Goal: Task Accomplishment & Management: Complete application form

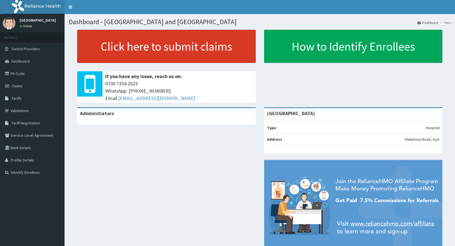
click at [200, 43] on link "Click here to submit claims" at bounding box center [166, 46] width 178 height 33
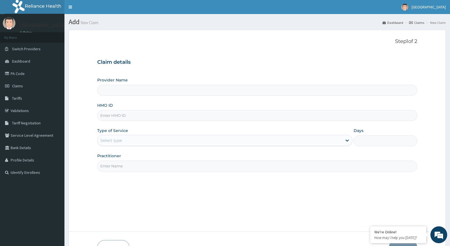
type input "Peamak Hospital and Maternity Centre"
click at [141, 114] on input "HMO ID" at bounding box center [257, 115] width 320 height 11
type input "PFM/10294/A"
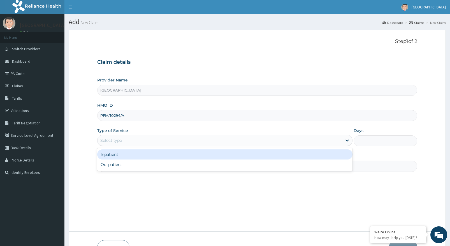
click at [145, 138] on div "Select type" at bounding box center [220, 140] width 245 height 9
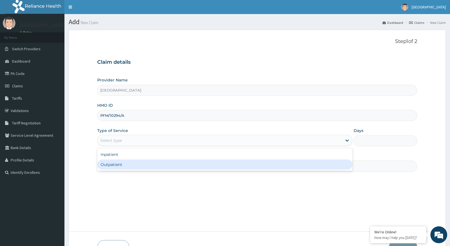
click at [142, 166] on div "Outpatient" at bounding box center [225, 164] width 256 height 10
type input "1"
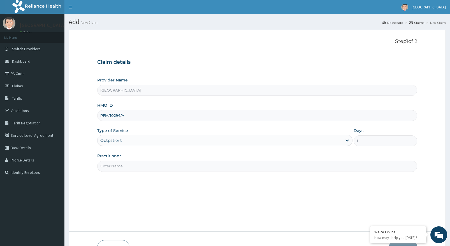
click at [157, 169] on input "Practitioner" at bounding box center [257, 165] width 320 height 11
type input "DR PERIOLA"
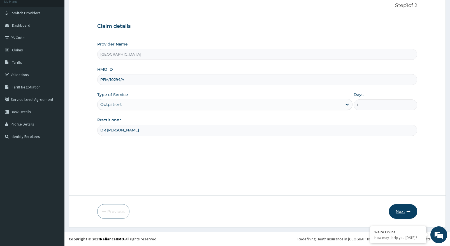
click at [404, 209] on button "Next" at bounding box center [403, 211] width 28 height 15
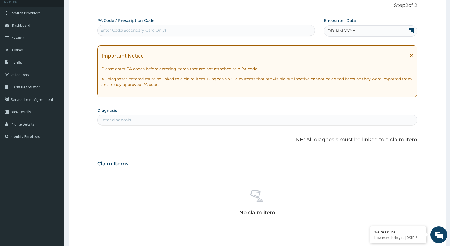
click at [372, 30] on div "DD-MM-YYYY" at bounding box center [370, 30] width 93 height 11
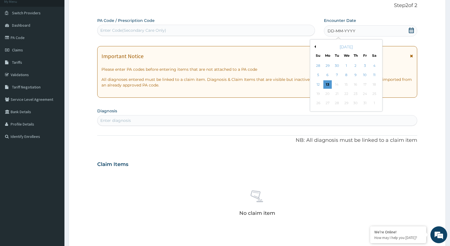
click at [316, 47] on div "October 2025" at bounding box center [347, 47] width 68 height 6
click at [316, 47] on button "Previous Month" at bounding box center [314, 46] width 3 height 3
click at [319, 103] on div "27" at bounding box center [318, 103] width 8 height 8
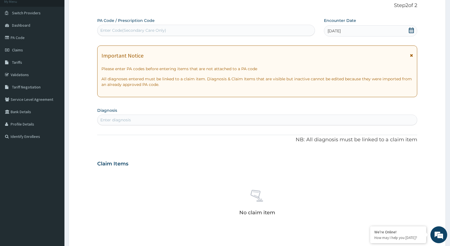
click at [412, 56] on icon at bounding box center [411, 55] width 3 height 4
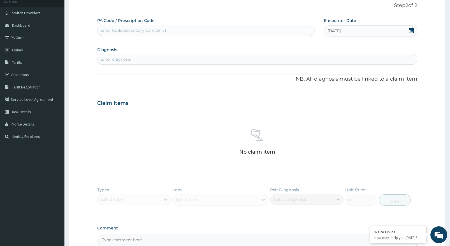
click at [136, 57] on div "Enter diagnosis" at bounding box center [258, 59] width 320 height 9
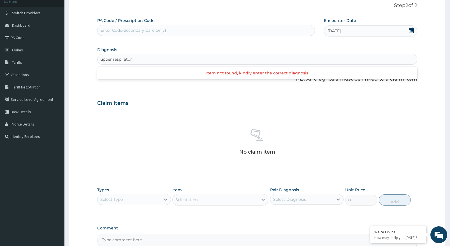
type input "upper respiratory"
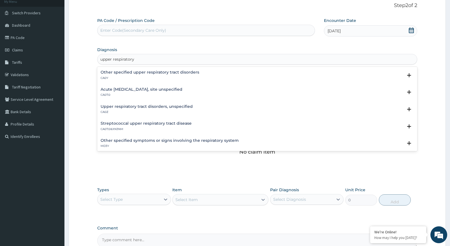
click at [149, 121] on h4 "Streptococcal upper respiratory tract disease" at bounding box center [146, 123] width 91 height 4
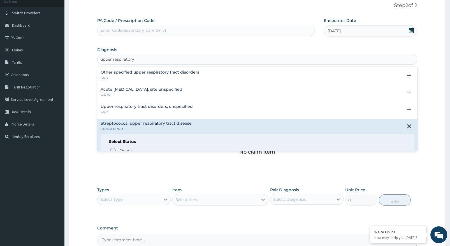
scroll to position [84, 0]
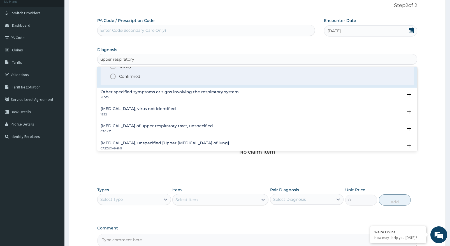
click at [115, 75] on circle "status option filled" at bounding box center [113, 76] width 5 height 5
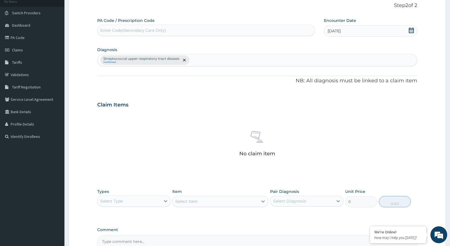
scroll to position [98, 0]
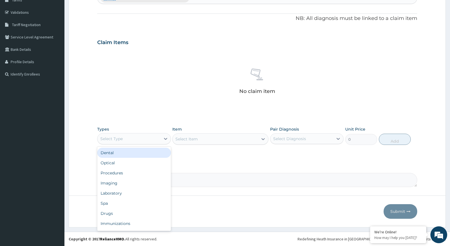
click at [160, 138] on div "Select Type" at bounding box center [129, 138] width 63 height 9
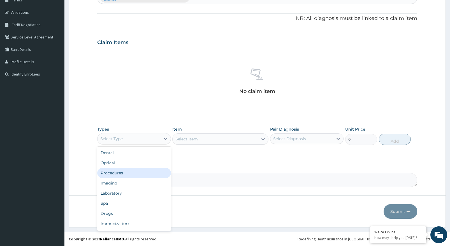
click at [133, 172] on div "Procedures" at bounding box center [134, 173] width 74 height 10
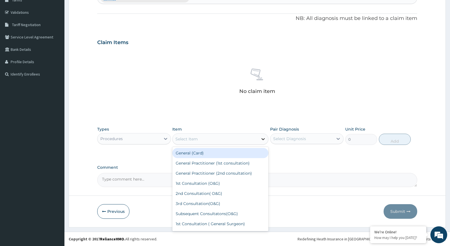
click at [259, 140] on div at bounding box center [263, 139] width 10 height 10
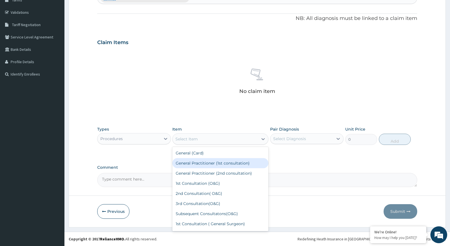
click at [250, 165] on div "General Practitioner (1st consultation)" at bounding box center [220, 163] width 96 height 10
type input "1500"
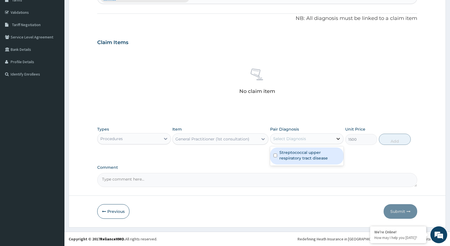
click at [336, 140] on icon at bounding box center [339, 139] width 6 height 6
click at [328, 156] on label "Streptococcal upper respiratory tract disease" at bounding box center [310, 154] width 61 height 11
checkbox input "true"
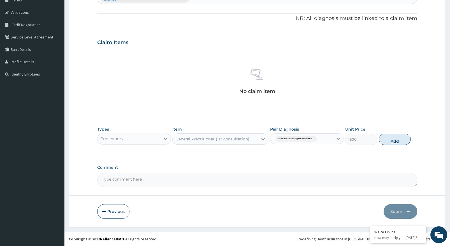
click at [402, 136] on button "Add" at bounding box center [395, 139] width 32 height 11
type input "0"
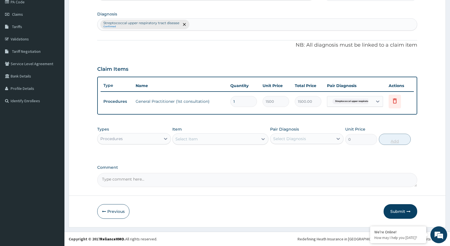
scroll to position [72, 0]
click at [158, 137] on div "Procedures" at bounding box center [129, 138] width 63 height 9
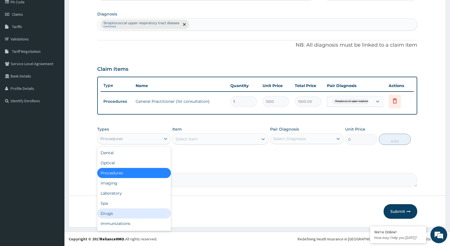
click at [112, 215] on div "Drugs" at bounding box center [134, 213] width 74 height 10
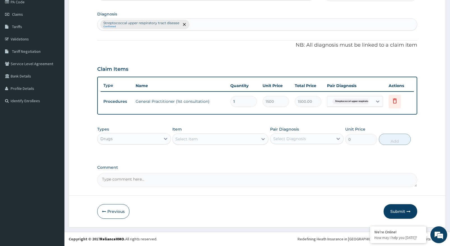
click at [244, 138] on div "Select Item" at bounding box center [216, 138] width 86 height 9
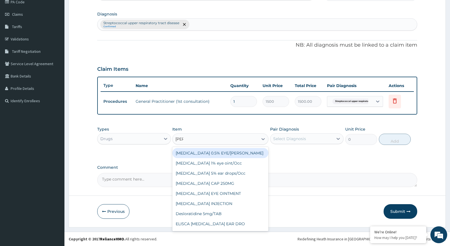
type input "lorat"
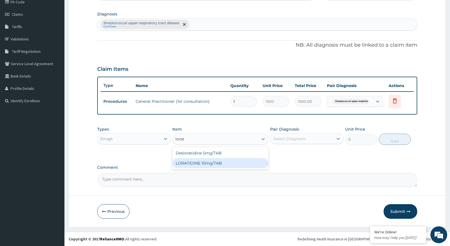
click at [208, 163] on div "LORATIDINE 10mg/TAB" at bounding box center [220, 163] width 96 height 10
type input "11.55"
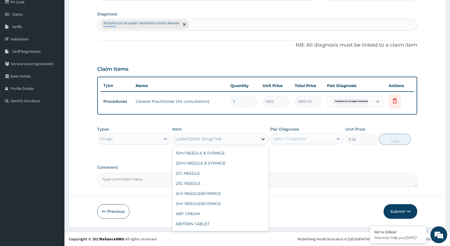
click at [264, 137] on icon at bounding box center [264, 139] width 6 height 6
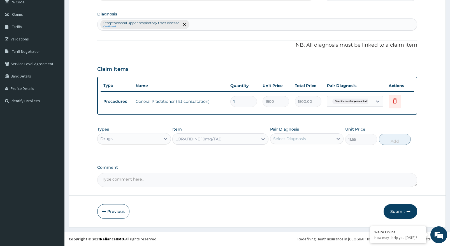
click at [239, 140] on div "LORATIDINE 10mg/TAB" at bounding box center [216, 138] width 86 height 9
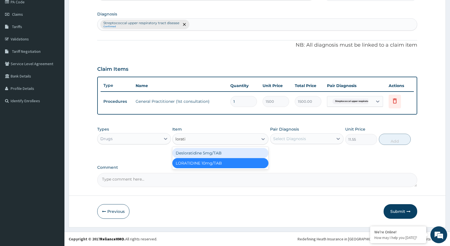
type input "loratid"
click at [185, 153] on div "Desloratidine 5mg/TAB" at bounding box center [220, 153] width 96 height 10
type input "23.62"
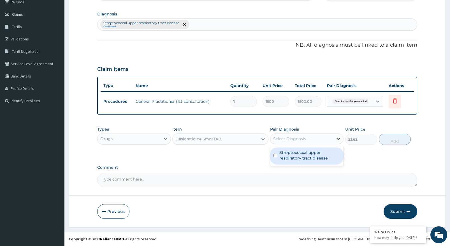
click at [335, 140] on div at bounding box center [338, 139] width 10 height 10
click at [329, 157] on label "Streptococcal upper respiratory tract disease" at bounding box center [310, 154] width 61 height 11
checkbox input "true"
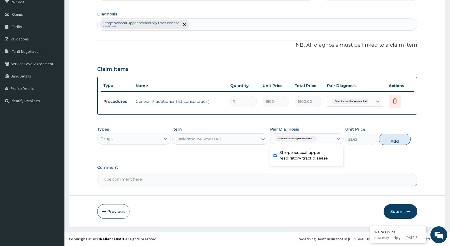
click at [391, 141] on button "Add" at bounding box center [395, 139] width 32 height 11
type input "0"
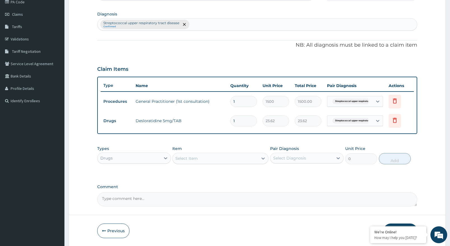
type input "12"
type input "283.44"
type input "120"
type input "2834.40"
type input "12"
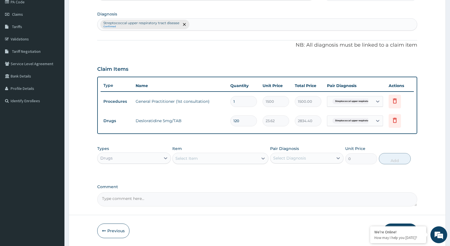
type input "283.44"
type input "1"
type input "23.62"
type input "0.00"
type input "2"
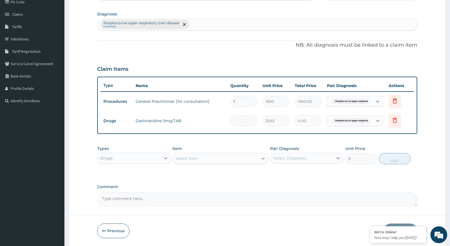
type input "47.24"
type input "20"
type input "472.40"
type input "20"
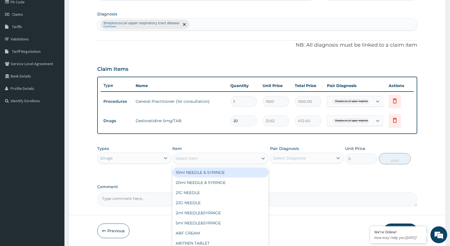
click at [210, 157] on div "Select Item" at bounding box center [216, 158] width 86 height 9
type input "t"
type input "vit"
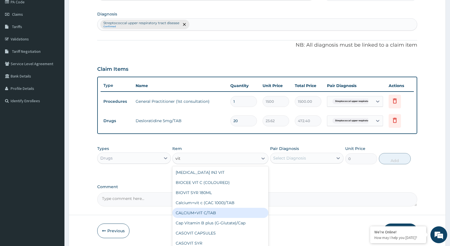
click at [214, 209] on div "CALCIUM+VIT C/TAB" at bounding box center [220, 213] width 96 height 10
type input "52.5"
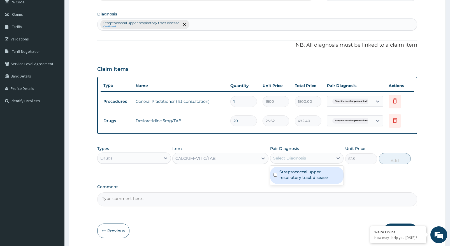
click at [330, 160] on div "Select Diagnosis" at bounding box center [302, 157] width 63 height 9
click at [322, 178] on label "Streptococcal upper respiratory tract disease" at bounding box center [310, 174] width 61 height 11
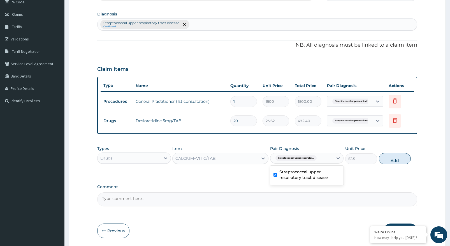
checkbox input "true"
click at [388, 162] on button "Add" at bounding box center [395, 158] width 32 height 11
type input "0"
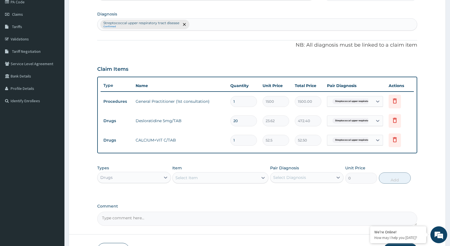
type input "10"
type input "525.00"
type input "10"
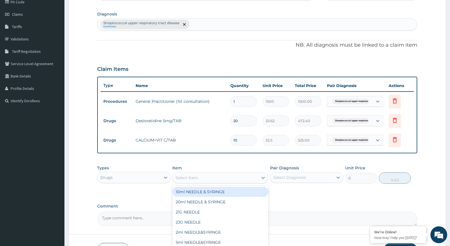
click at [200, 180] on div "Select Item" at bounding box center [216, 177] width 86 height 9
type input "cap"
click at [195, 191] on div "[MEDICAL_DATA] 500MG CAPSULE" at bounding box center [220, 192] width 96 height 10
type input "63"
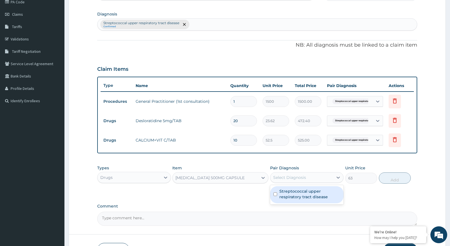
click at [333, 177] on div "Select Diagnosis" at bounding box center [302, 177] width 63 height 9
click at [324, 194] on label "Streptococcal upper respiratory tract disease" at bounding box center [310, 193] width 61 height 11
checkbox input "true"
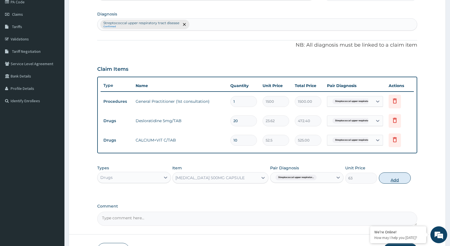
click at [387, 178] on button "Add" at bounding box center [395, 177] width 32 height 11
type input "0"
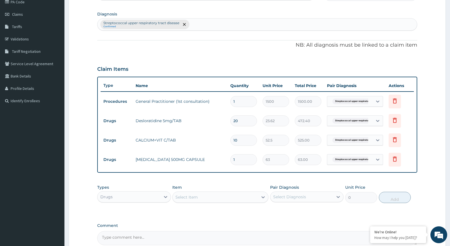
type input "10"
type input "630.00"
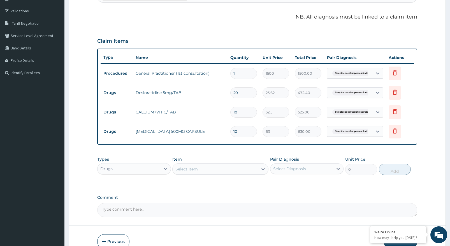
scroll to position [128, 0]
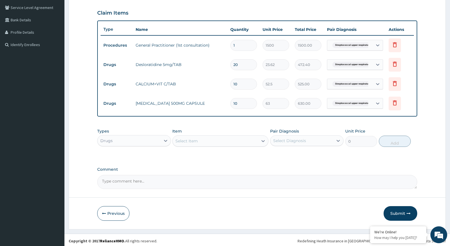
type input "10"
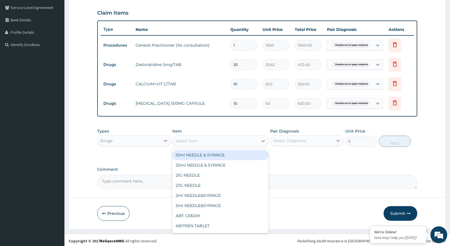
click at [203, 144] on div "Select Item" at bounding box center [216, 140] width 86 height 9
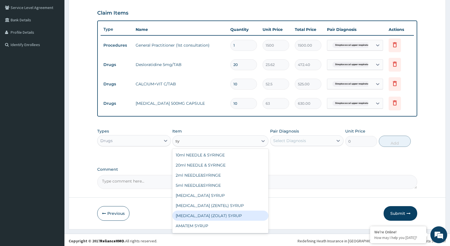
type input "s"
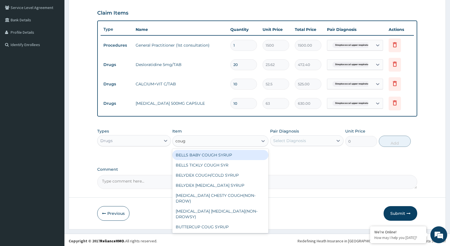
type input "cough"
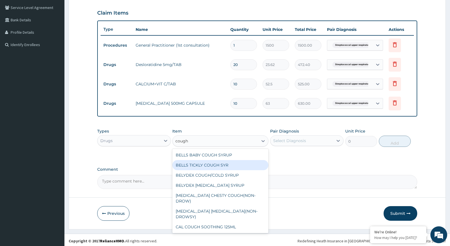
click at [185, 162] on div "BELLS TICKLY COUGH SYR" at bounding box center [220, 165] width 96 height 10
type input "341.25"
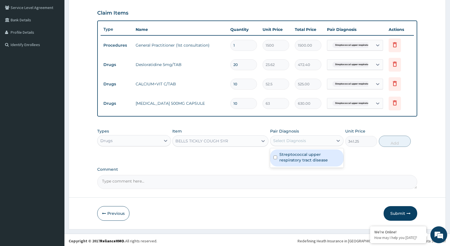
click at [308, 143] on div "Select Diagnosis" at bounding box center [302, 140] width 63 height 9
click at [306, 157] on label "Streptococcal upper respiratory tract disease" at bounding box center [310, 156] width 61 height 11
checkbox input "true"
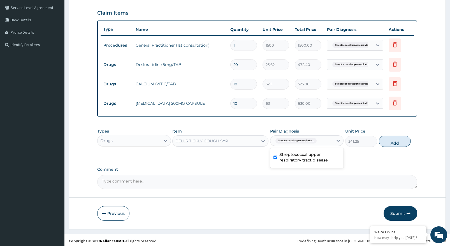
click at [394, 142] on button "Add" at bounding box center [395, 140] width 32 height 11
type input "0"
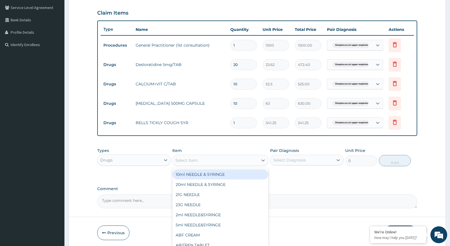
click at [194, 159] on div "Select Item" at bounding box center [187, 160] width 22 height 6
type input "nap"
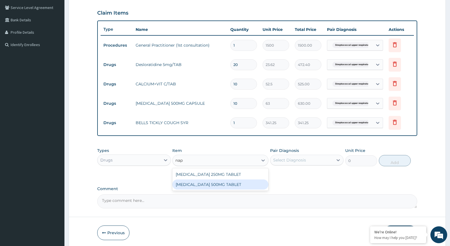
click at [198, 185] on div "[MEDICAL_DATA] 500MG TABLET" at bounding box center [220, 184] width 96 height 10
type input "44.62"
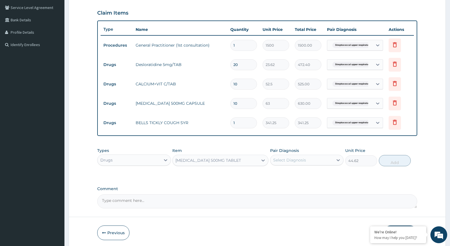
click at [307, 161] on div "Select Diagnosis" at bounding box center [302, 159] width 63 height 9
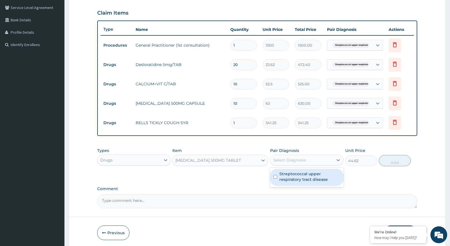
drag, startPoint x: 311, startPoint y: 180, endPoint x: 324, endPoint y: 178, distance: 12.5
click at [312, 180] on label "Streptococcal upper respiratory tract disease" at bounding box center [310, 176] width 61 height 11
checkbox input "true"
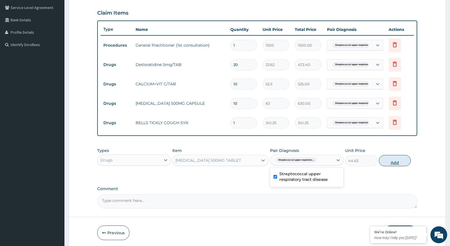
click at [393, 159] on button "Add" at bounding box center [395, 160] width 32 height 11
type input "0"
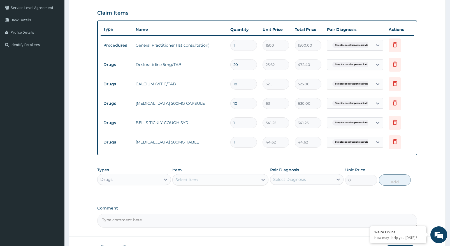
type input "10"
type input "446.20"
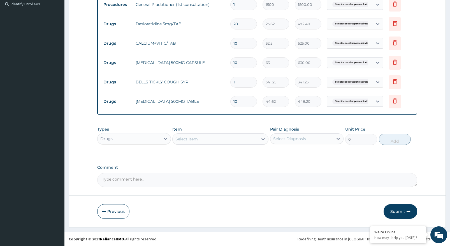
type input "10"
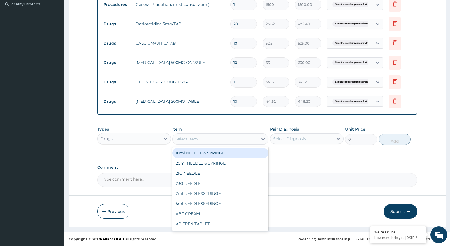
click at [228, 140] on div "Select Item" at bounding box center [216, 138] width 86 height 9
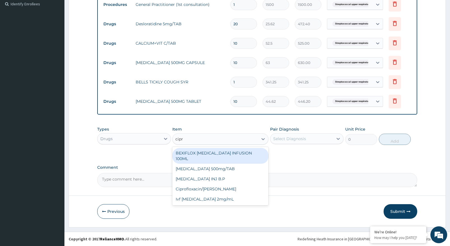
type input "cipro"
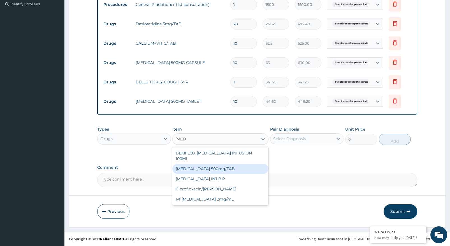
click at [216, 164] on div "[MEDICAL_DATA] 500mg/TAB" at bounding box center [220, 169] width 96 height 10
type input "26.77"
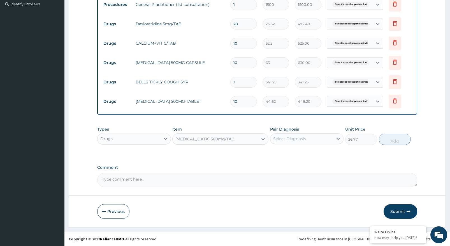
click at [328, 137] on div "Select Diagnosis" at bounding box center [302, 138] width 63 height 9
click at [320, 156] on label "Streptococcal upper respiratory tract disease" at bounding box center [310, 154] width 61 height 11
checkbox input "true"
click at [403, 140] on button "Add" at bounding box center [395, 139] width 32 height 11
type input "0"
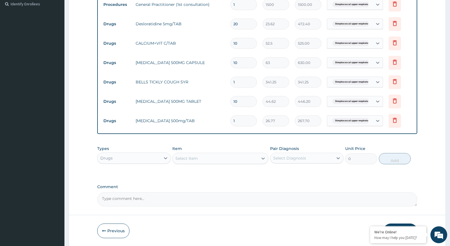
type input "10"
type input "267.70"
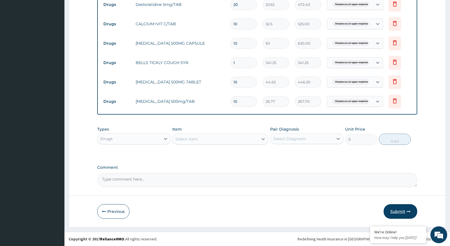
type input "10"
click at [413, 211] on button "Submit" at bounding box center [401, 211] width 34 height 15
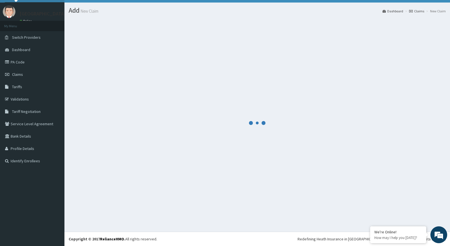
scroll to position [0, 0]
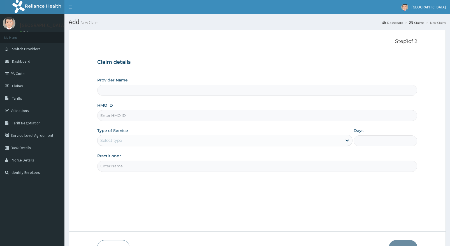
type input "[GEOGRAPHIC_DATA]"
click at [173, 90] on input "[GEOGRAPHIC_DATA]" at bounding box center [257, 90] width 320 height 11
click at [189, 116] on input "HMO ID" at bounding box center [257, 115] width 320 height 11
type input "PFM/10294/A"
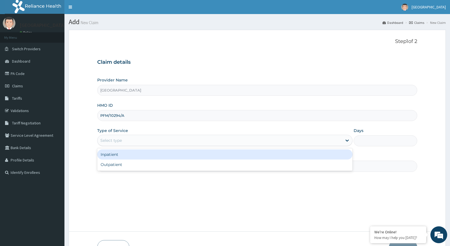
click at [155, 140] on div "Select type" at bounding box center [220, 140] width 245 height 9
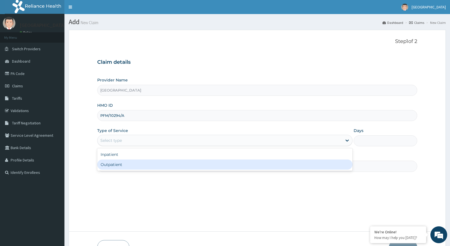
click at [150, 166] on div "Outpatient" at bounding box center [225, 164] width 256 height 10
type input "1"
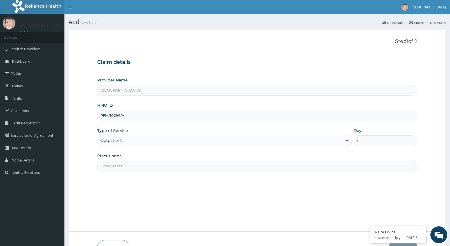
click at [151, 166] on input "Practitioner" at bounding box center [257, 165] width 320 height 11
type input "DR [PERSON_NAME]"
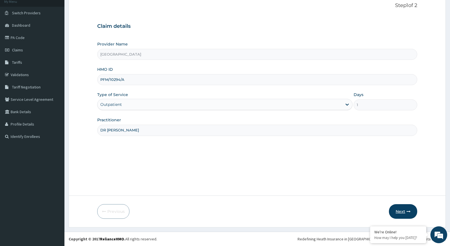
click at [402, 212] on button "Next" at bounding box center [403, 211] width 28 height 15
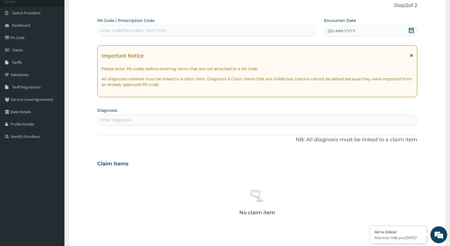
click at [385, 29] on div "DD-MM-YYYY" at bounding box center [370, 30] width 93 height 11
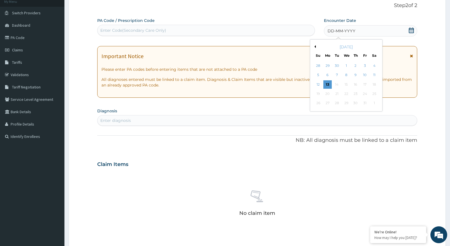
click at [316, 47] on button "Previous Month" at bounding box center [314, 46] width 3 height 3
click at [316, 46] on button "Previous Month" at bounding box center [314, 46] width 3 height 3
click at [330, 92] on div "21" at bounding box center [328, 93] width 8 height 8
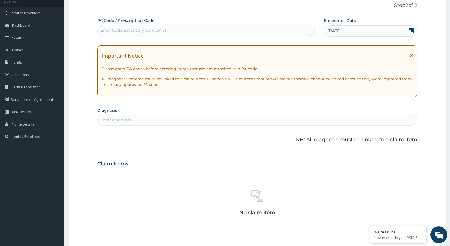
click at [413, 55] on icon at bounding box center [411, 55] width 3 height 4
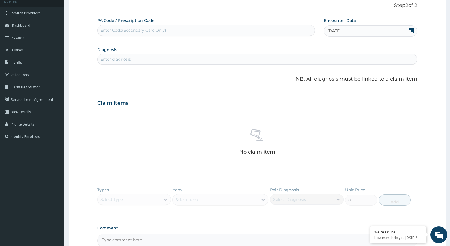
click at [203, 58] on div "Enter diagnosis" at bounding box center [258, 59] width 320 height 9
type input "upper respiratory"
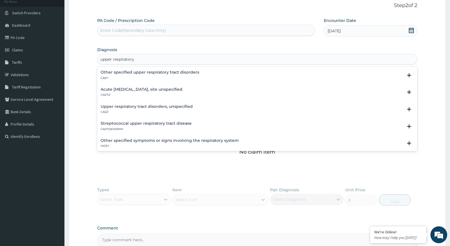
click at [170, 123] on h4 "Streptococcal upper respiratory tract disease" at bounding box center [146, 123] width 91 height 4
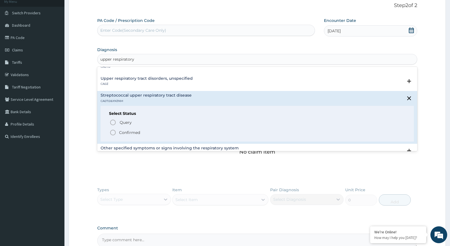
scroll to position [56, 0]
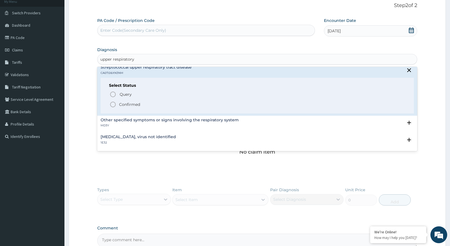
click at [112, 106] on icon "status option filled" at bounding box center [113, 104] width 7 height 7
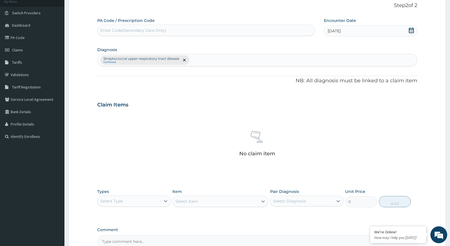
scroll to position [98, 0]
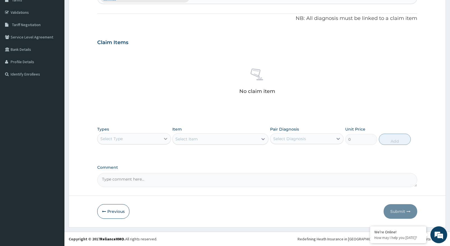
click at [164, 141] on icon at bounding box center [166, 139] width 6 height 6
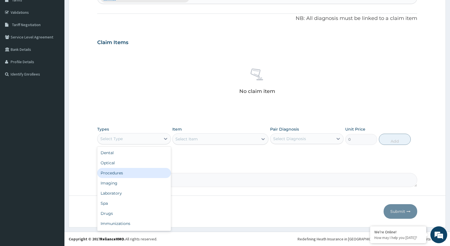
click at [139, 169] on div "Procedures" at bounding box center [134, 173] width 74 height 10
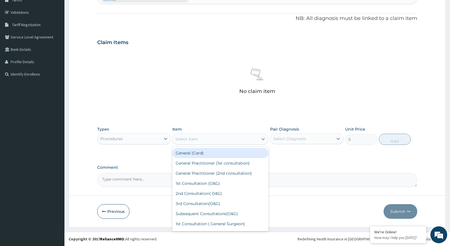
click at [264, 142] on div at bounding box center [263, 139] width 10 height 10
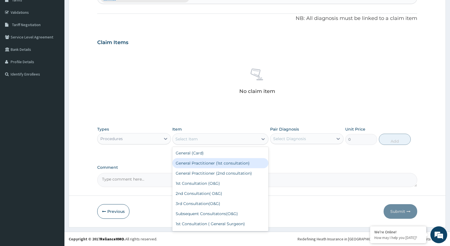
click at [251, 162] on div "General Practitioner (1st consultation)" at bounding box center [220, 163] width 96 height 10
type input "1500"
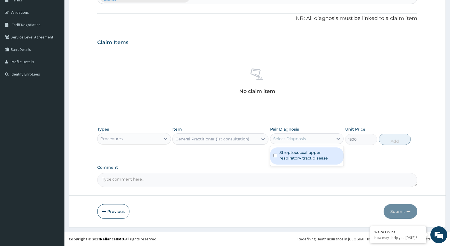
click at [322, 140] on div "Select Diagnosis" at bounding box center [302, 138] width 63 height 9
click at [311, 158] on label "Streptococcal upper respiratory tract disease" at bounding box center [310, 154] width 61 height 11
checkbox input "true"
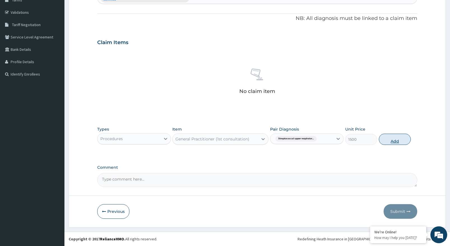
click at [403, 135] on button "Add" at bounding box center [395, 139] width 32 height 11
type input "0"
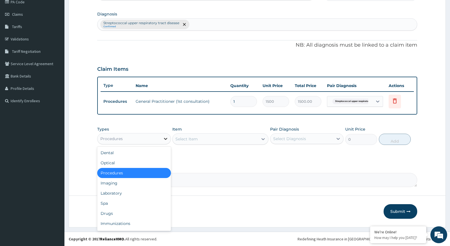
click at [162, 140] on div at bounding box center [166, 139] width 10 height 10
click at [127, 215] on div "Drugs" at bounding box center [134, 213] width 74 height 10
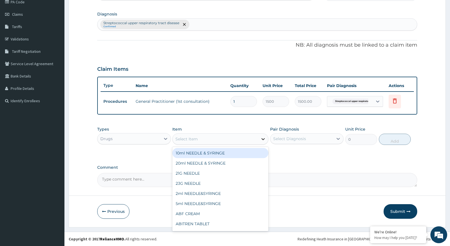
click at [264, 140] on icon at bounding box center [264, 139] width 6 height 6
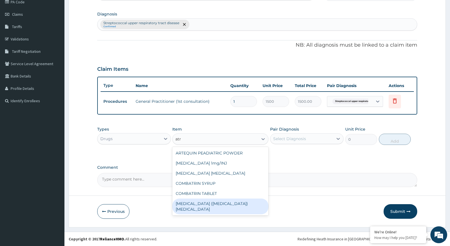
type input "at"
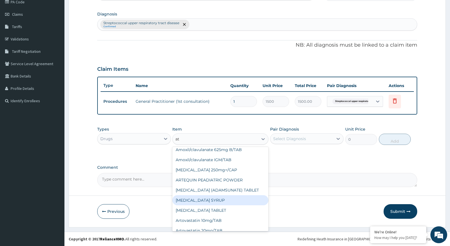
scroll to position [112, 0]
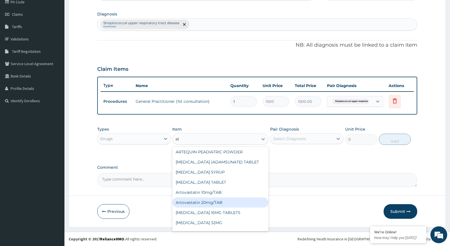
click at [211, 201] on div "Artovastatin 20mg/TAB" at bounding box center [220, 202] width 96 height 10
type input "36.75"
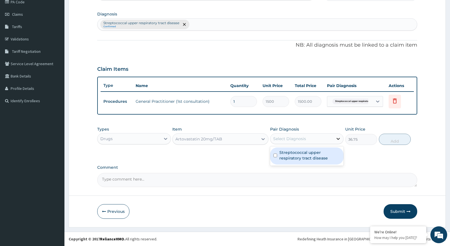
click at [334, 136] on div at bounding box center [338, 139] width 10 height 10
drag, startPoint x: 325, startPoint y: 157, endPoint x: 329, endPoint y: 156, distance: 4.9
click at [324, 157] on label "Streptococcal upper respiratory tract disease" at bounding box center [310, 154] width 61 height 11
checkbox input "true"
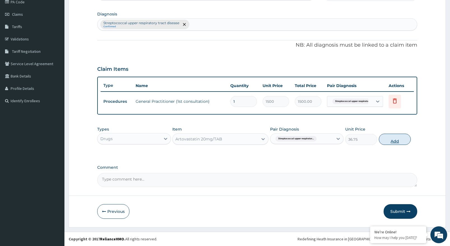
click at [401, 141] on button "Add" at bounding box center [395, 139] width 32 height 11
type input "0"
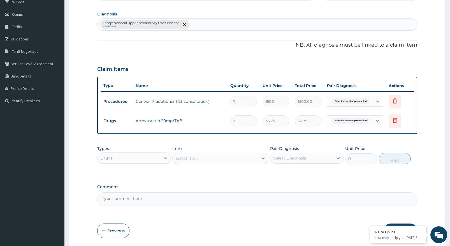
click at [207, 23] on div "Streptococcal upper respiratory tract disease Confirmed" at bounding box center [258, 25] width 320 height 12
type input "hypertension"
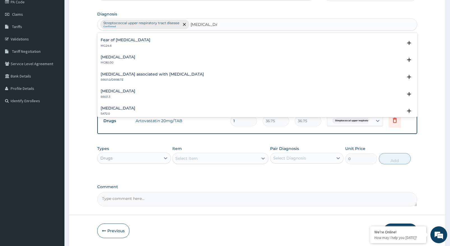
scroll to position [685, 0]
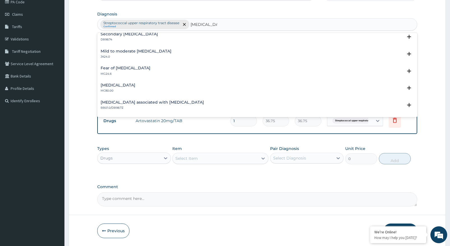
click at [119, 68] on h4 "Fear of hypertension" at bounding box center [126, 68] width 50 height 4
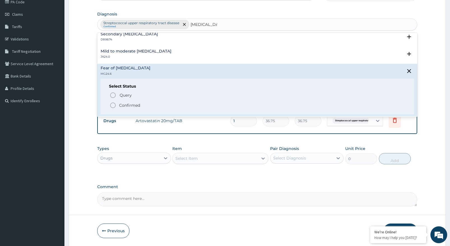
click at [114, 105] on icon "status option filled" at bounding box center [113, 105] width 7 height 7
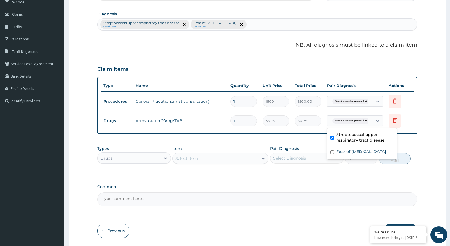
click at [348, 123] on span "Streptococcal upper respirator..." at bounding box center [353, 121] width 41 height 6
drag, startPoint x: 348, startPoint y: 151, endPoint x: 350, endPoint y: 143, distance: 8.2
click at [348, 151] on label "Fear of hypertension" at bounding box center [362, 152] width 50 height 6
checkbox input "true"
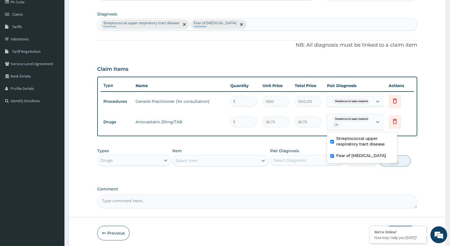
click at [354, 137] on label "Streptococcal upper respiratory tract disease" at bounding box center [365, 140] width 57 height 11
checkbox input "false"
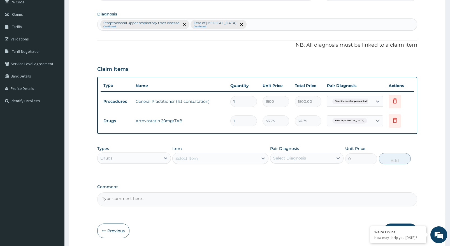
drag, startPoint x: 253, startPoint y: 119, endPoint x: 252, endPoint y: 115, distance: 4.2
click at [253, 117] on input "1" at bounding box center [244, 120] width 27 height 11
type input "0.00"
type input "3"
type input "110.25"
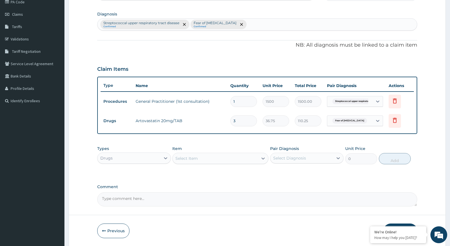
type input "30"
type input "1102.50"
type input "30"
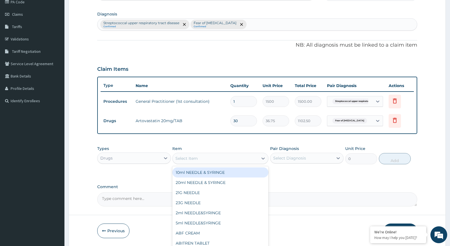
click at [221, 159] on div "Select Item" at bounding box center [216, 158] width 86 height 9
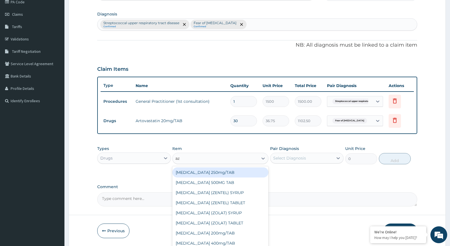
type input "azi"
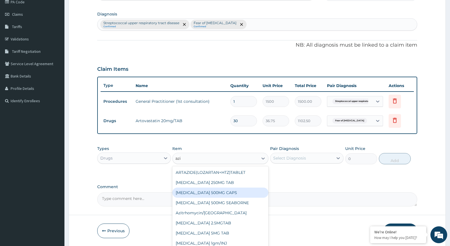
click at [216, 192] on div "AZITHROMYCIN 500MG CAPS" at bounding box center [220, 192] width 96 height 10
type input "131.25"
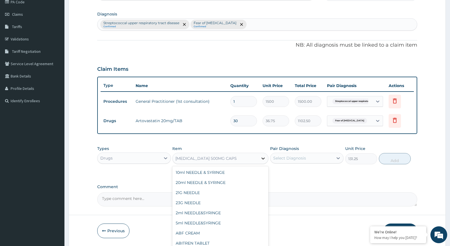
click at [263, 160] on icon at bounding box center [264, 158] width 6 height 6
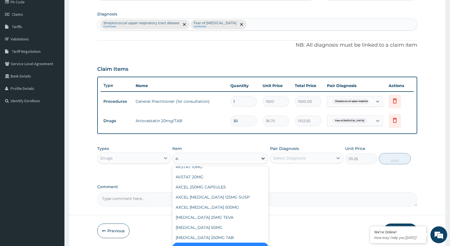
scroll to position [52, 0]
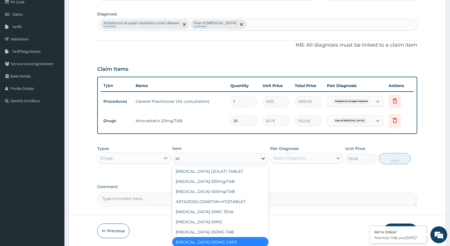
type input "azi"
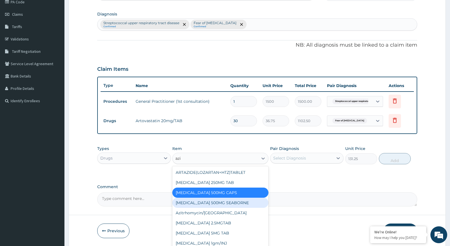
click at [223, 205] on div "AZITHROMYCIN 500MG SEABORNE" at bounding box center [220, 202] width 96 height 10
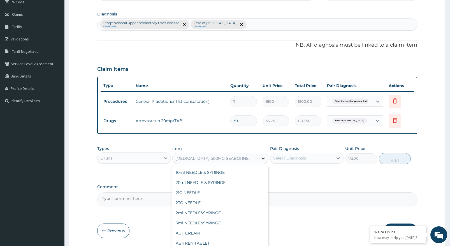
click at [264, 155] on div at bounding box center [263, 158] width 10 height 10
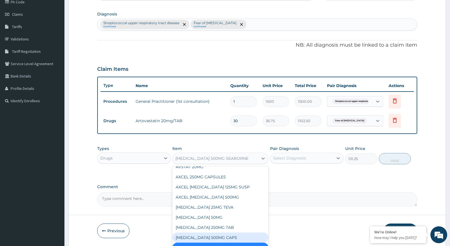
click at [194, 232] on div "AZITHROMYCIN 500MG CAPS" at bounding box center [220, 237] width 96 height 10
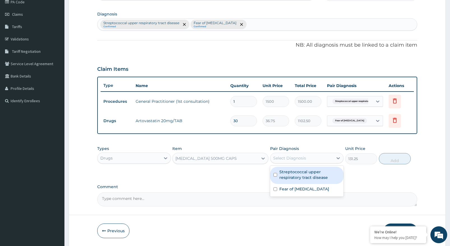
click at [310, 160] on div "Select Diagnosis" at bounding box center [302, 157] width 63 height 9
click at [302, 173] on label "Streptococcal upper respiratory tract disease" at bounding box center [310, 174] width 61 height 11
checkbox input "true"
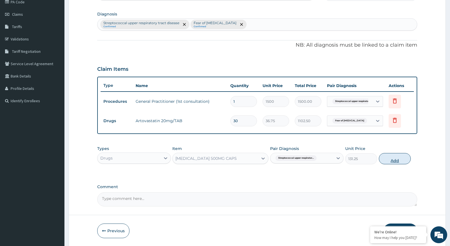
click at [395, 162] on button "Add" at bounding box center [395, 158] width 32 height 11
type input "0"
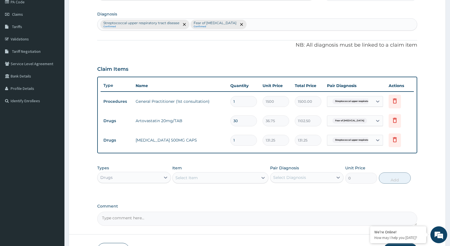
type input "10"
type input "1312.50"
type input "10"
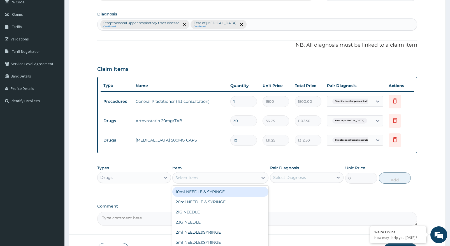
click at [256, 175] on div "Select Item" at bounding box center [216, 177] width 86 height 9
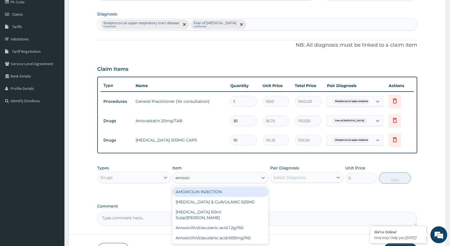
scroll to position [0, 0]
type input "amo"
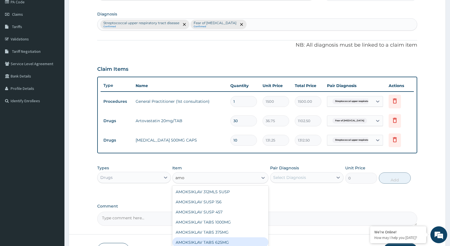
click at [192, 244] on div "AMOKSIKLAV TABS 625MG" at bounding box center [220, 242] width 96 height 10
type input "105"
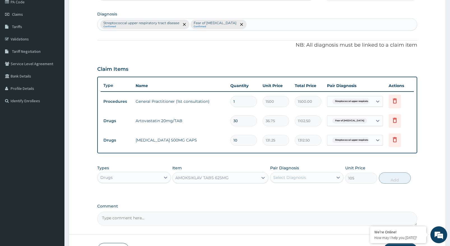
click at [332, 177] on div "Select Diagnosis" at bounding box center [302, 177] width 63 height 9
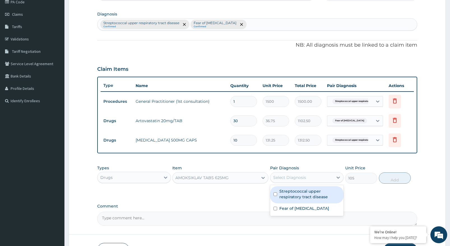
click at [320, 198] on label "Streptococcal upper respiratory tract disease" at bounding box center [310, 193] width 61 height 11
checkbox input "true"
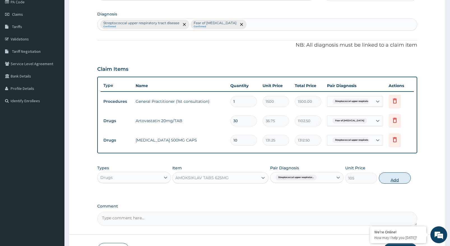
click at [406, 174] on button "Add" at bounding box center [395, 177] width 32 height 11
type input "0"
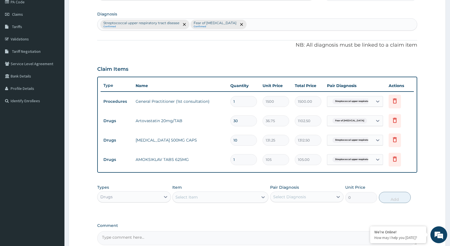
type input "10"
type input "1050.00"
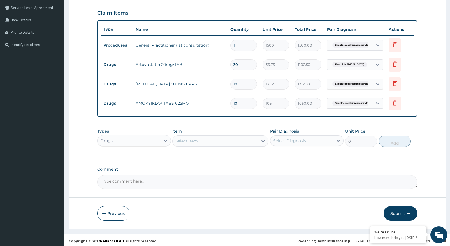
scroll to position [130, 0]
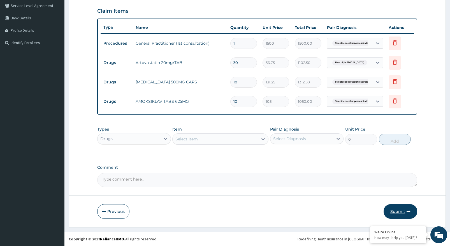
type input "10"
click at [394, 213] on button "Submit" at bounding box center [401, 211] width 34 height 15
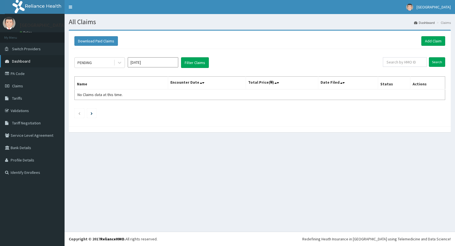
click at [42, 56] on link "Dashboard" at bounding box center [32, 61] width 65 height 12
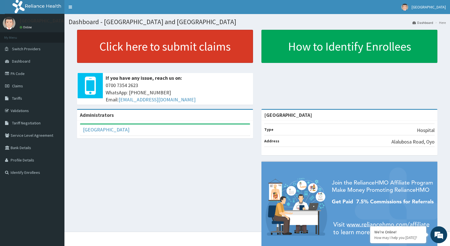
click at [118, 54] on link "Click here to submit claims" at bounding box center [165, 46] width 176 height 33
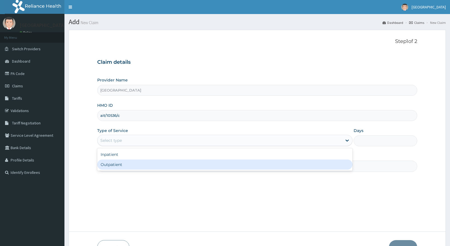
click at [136, 168] on div "Outpatient" at bounding box center [225, 164] width 256 height 10
type input "1"
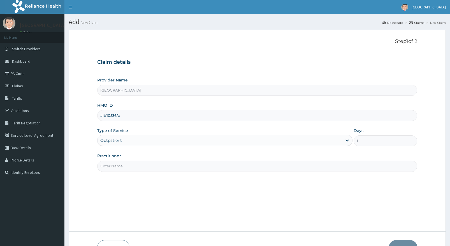
click at [131, 167] on input "Practitioner" at bounding box center [257, 165] width 320 height 11
type input "DR [PERSON_NAME]"
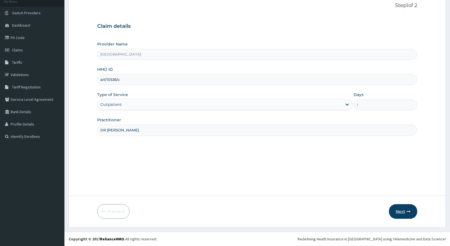
click at [414, 211] on button "Next" at bounding box center [403, 211] width 28 height 15
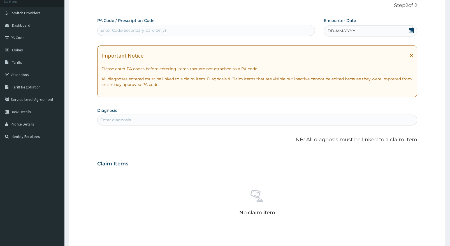
click at [413, 56] on icon at bounding box center [411, 55] width 3 height 4
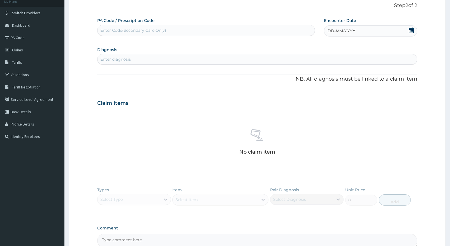
click at [369, 34] on div "DD-MM-YYYY" at bounding box center [370, 30] width 93 height 11
click at [316, 46] on div "[DATE]" at bounding box center [347, 47] width 68 height 6
click at [315, 48] on div "[DATE]" at bounding box center [347, 47] width 68 height 6
click at [315, 46] on button "Previous Month" at bounding box center [314, 46] width 3 height 3
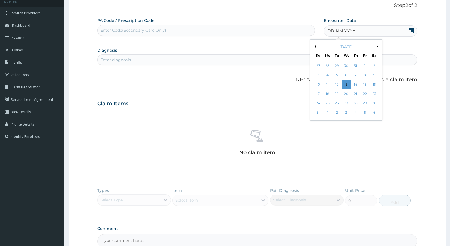
click at [315, 46] on button "Previous Month" at bounding box center [314, 46] width 3 height 3
click at [357, 94] on div "24" at bounding box center [356, 93] width 8 height 8
click at [276, 59] on div "Enter diagnosis" at bounding box center [258, 59] width 320 height 9
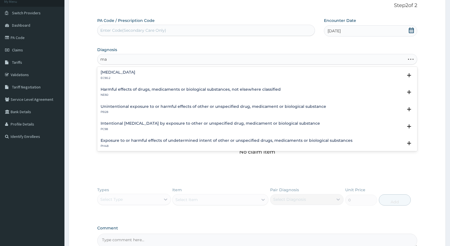
type input "m"
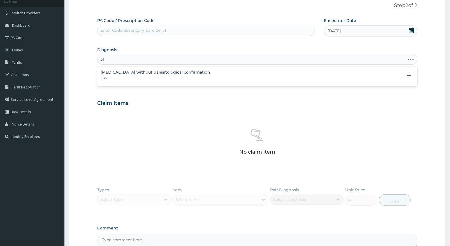
type input "p"
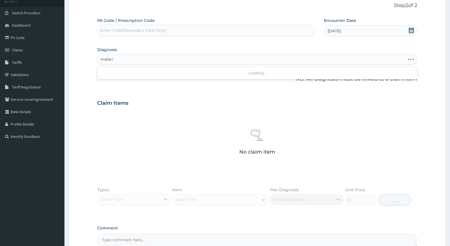
type input "malaria"
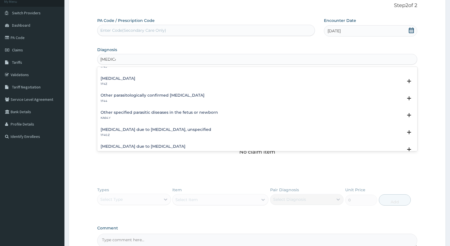
scroll to position [56, 0]
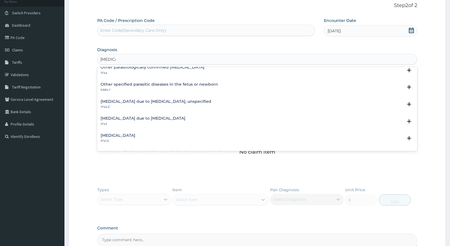
click at [165, 117] on h4 "[MEDICAL_DATA] due to [MEDICAL_DATA]" at bounding box center [143, 118] width 85 height 4
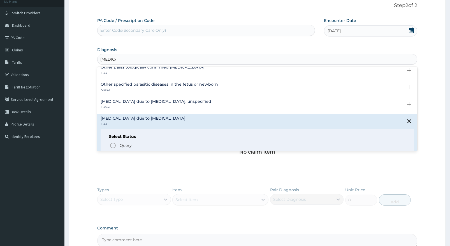
scroll to position [112, 0]
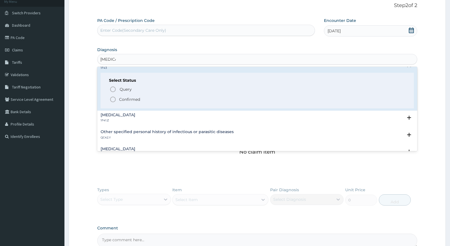
click at [115, 99] on icon "status option filled" at bounding box center [113, 99] width 7 height 7
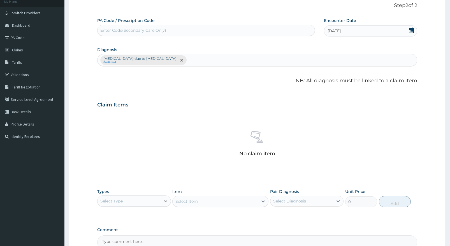
click at [163, 201] on icon at bounding box center [166, 201] width 6 height 6
click at [149, 230] on div "Procedures" at bounding box center [134, 235] width 74 height 10
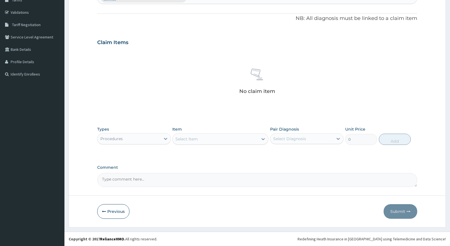
click at [257, 144] on div "Select Item" at bounding box center [220, 138] width 96 height 11
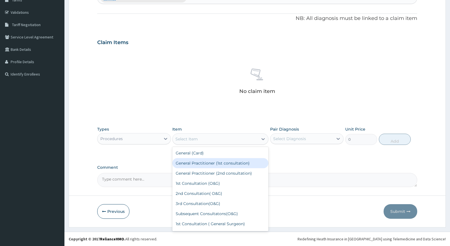
click at [252, 165] on div "General Practitioner (1st consultation)" at bounding box center [220, 163] width 96 height 10
type input "1500"
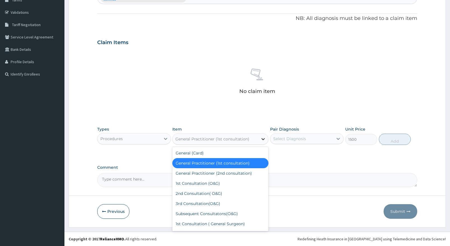
click at [265, 135] on div at bounding box center [263, 139] width 10 height 10
click at [245, 160] on div "General Practitioner (1st consultation)" at bounding box center [220, 163] width 96 height 10
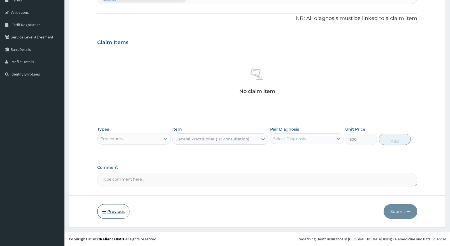
click at [109, 212] on button "Previous" at bounding box center [113, 211] width 32 height 15
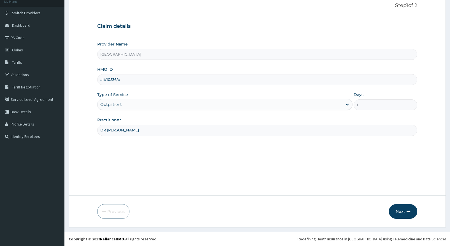
click at [153, 82] on input "ait/10536/c" at bounding box center [257, 79] width 320 height 11
type input "a"
type input "AIT/10536/C"
click at [398, 211] on button "Next" at bounding box center [403, 211] width 28 height 15
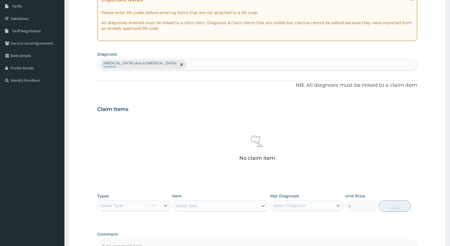
scroll to position [120, 0]
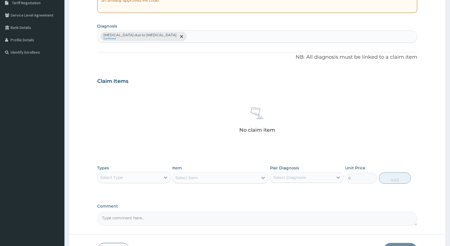
click at [246, 179] on div "Select Item" at bounding box center [220, 177] width 96 height 11
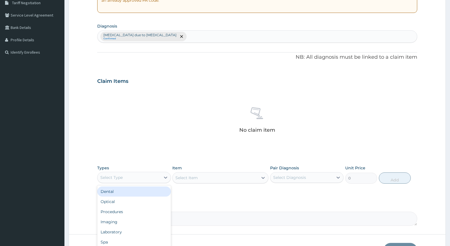
click at [136, 177] on div "Select Type" at bounding box center [129, 177] width 63 height 9
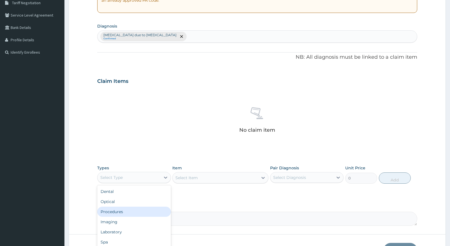
click at [137, 213] on div "Procedures" at bounding box center [134, 211] width 74 height 10
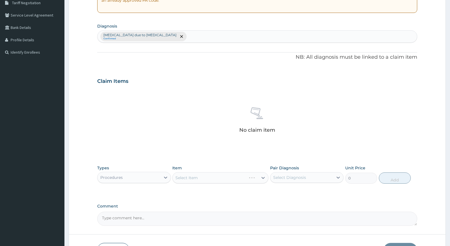
click at [261, 181] on div "Select Item" at bounding box center [220, 177] width 96 height 11
click at [252, 181] on div "Select Item" at bounding box center [220, 177] width 96 height 11
click at [253, 182] on div "Select Item" at bounding box center [220, 177] width 96 height 11
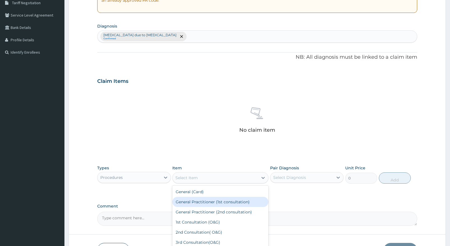
click at [246, 201] on div "General Practitioner (1st consultation)" at bounding box center [220, 202] width 96 height 10
type input "1500"
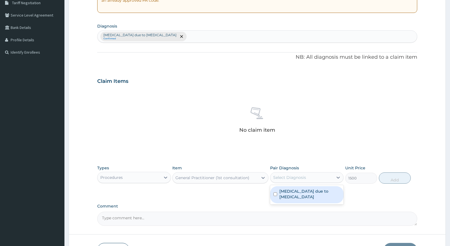
click at [306, 175] on div "Select Diagnosis" at bounding box center [289, 177] width 33 height 6
click at [306, 194] on label "[MEDICAL_DATA] due to [MEDICAL_DATA]" at bounding box center [310, 193] width 61 height 11
checkbox input "true"
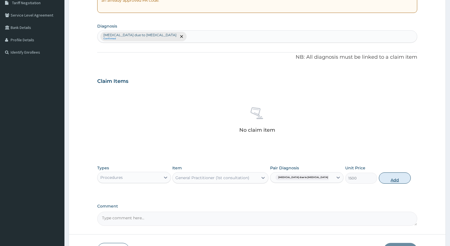
click at [398, 179] on button "Add" at bounding box center [395, 177] width 32 height 11
type input "0"
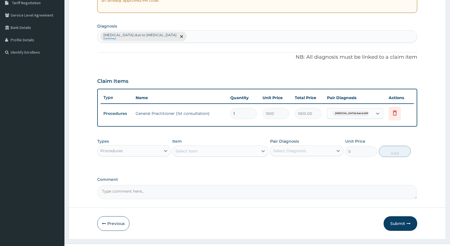
click at [162, 156] on div "Procedures" at bounding box center [134, 150] width 74 height 11
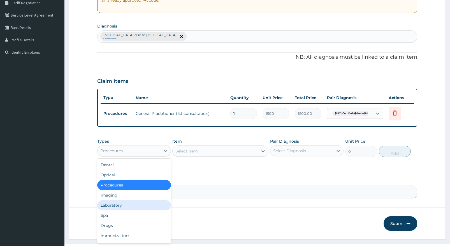
click at [149, 208] on div "Laboratory" at bounding box center [134, 205] width 74 height 10
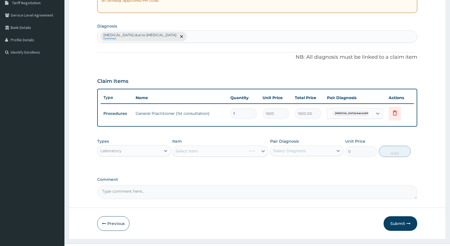
click at [259, 152] on div "Select Item" at bounding box center [220, 150] width 96 height 11
click at [260, 156] on div "Select Item" at bounding box center [220, 150] width 96 height 11
click at [262, 155] on div "Select Item" at bounding box center [220, 150] width 96 height 11
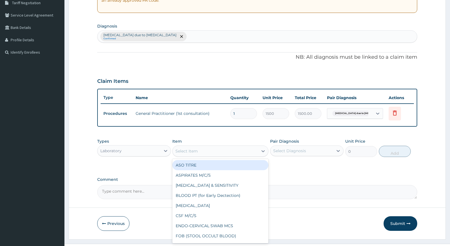
click at [262, 146] on div at bounding box center [263, 151] width 10 height 11
type input "MP"
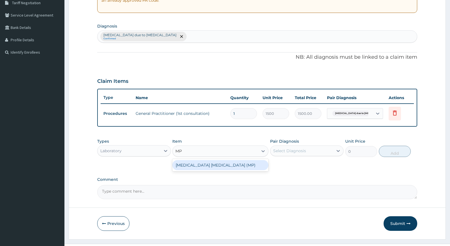
click at [252, 164] on div "MALARIA PARASITE (MP)" at bounding box center [220, 165] width 96 height 10
type input "560"
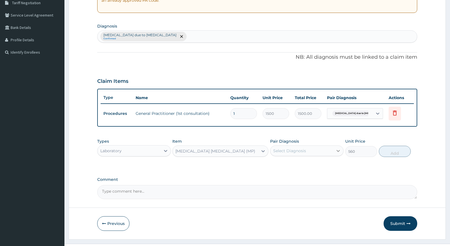
click at [337, 150] on icon at bounding box center [339, 151] width 6 height 6
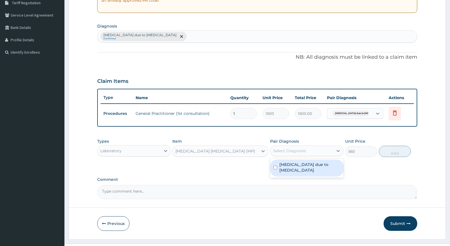
click at [328, 167] on label "[MEDICAL_DATA] due to [MEDICAL_DATA]" at bounding box center [310, 167] width 61 height 11
checkbox input "true"
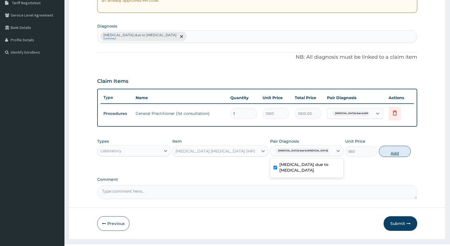
click at [391, 149] on button "Add" at bounding box center [395, 151] width 32 height 11
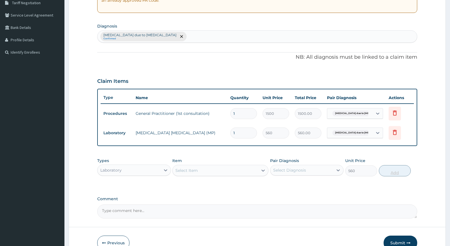
type input "0"
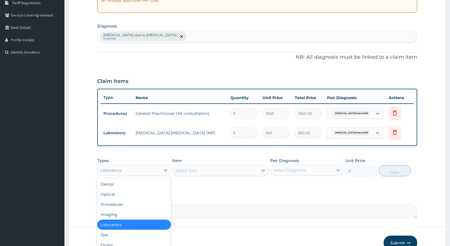
click at [149, 173] on div "Laboratory" at bounding box center [129, 169] width 63 height 9
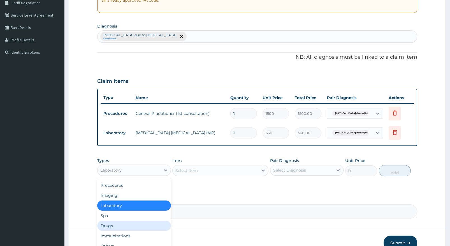
click at [132, 225] on div "Drugs" at bounding box center [134, 225] width 74 height 10
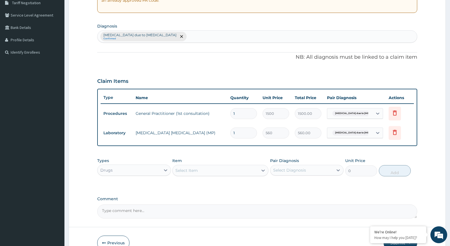
scroll to position [0, 0]
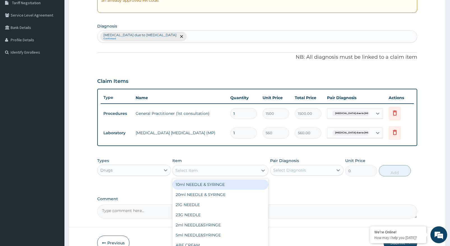
click at [198, 172] on div "Select Item" at bounding box center [216, 170] width 86 height 9
type input "PARA"
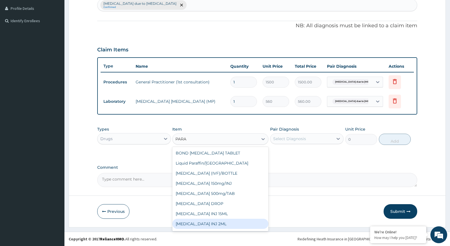
click at [221, 221] on div "PARACETAMOL INJ 2ML" at bounding box center [220, 223] width 96 height 10
type input "210"
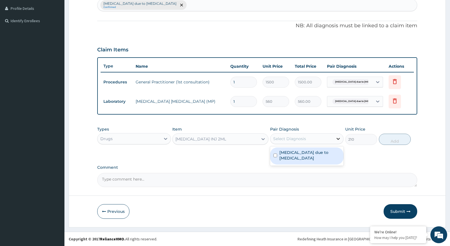
click at [335, 140] on div at bounding box center [338, 139] width 10 height 10
click at [313, 155] on label "[MEDICAL_DATA] due to [MEDICAL_DATA]" at bounding box center [310, 154] width 61 height 11
checkbox input "true"
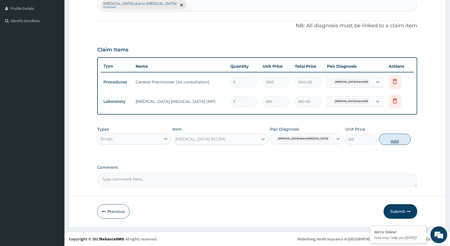
click at [408, 140] on button "Add" at bounding box center [395, 139] width 32 height 11
type input "0"
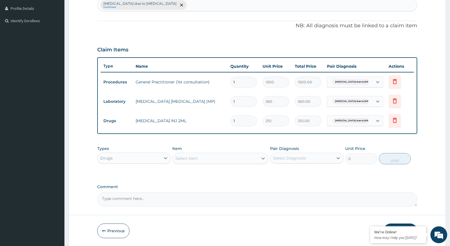
click at [249, 100] on input "1" at bounding box center [244, 101] width 27 height 11
type input "0.00"
type input "3"
type input "1680.00"
type input "0.00"
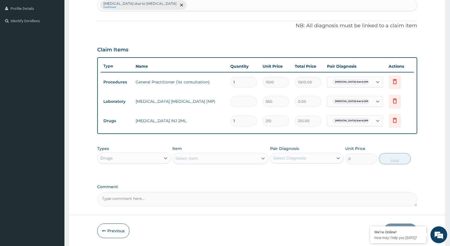
type input "1"
type input "560.00"
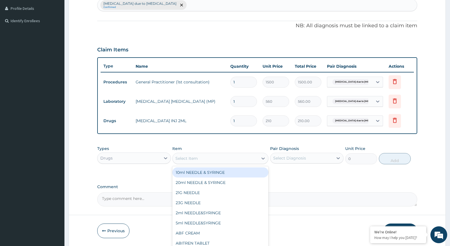
click at [236, 159] on div "Select Item" at bounding box center [216, 158] width 86 height 9
type input "ART"
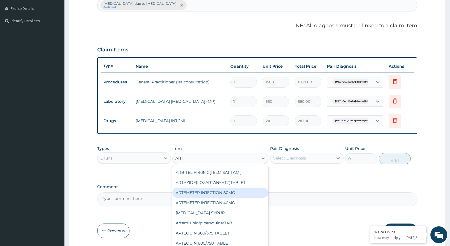
click at [226, 195] on div "ARTEMETER INJECTION 80MG" at bounding box center [220, 192] width 96 height 10
type input "210"
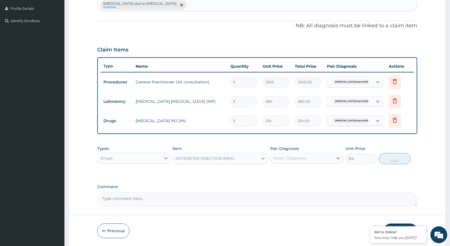
click at [331, 158] on div "Select Diagnosis" at bounding box center [302, 157] width 63 height 9
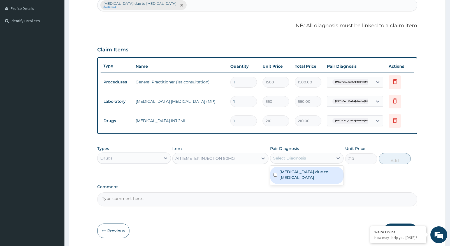
click at [328, 177] on label "[MEDICAL_DATA] due to [MEDICAL_DATA]" at bounding box center [310, 174] width 61 height 11
checkbox input "true"
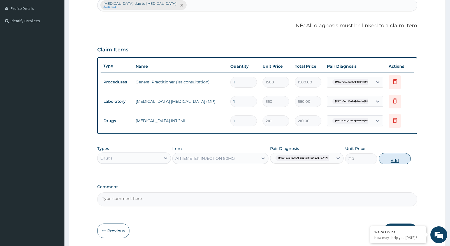
click at [400, 159] on button "Add" at bounding box center [395, 158] width 32 height 11
type input "0"
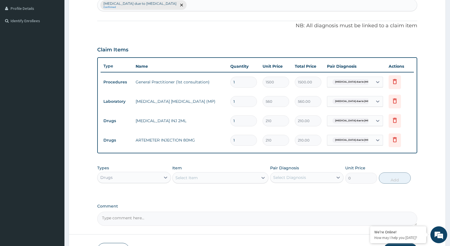
type input "0.00"
type input "6"
type input "1260.00"
type input "0.00"
type input "3"
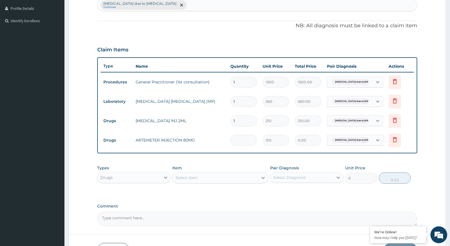
type input "630.00"
type input "3"
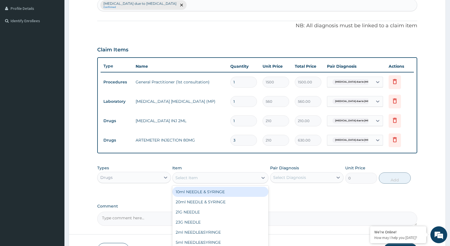
click at [250, 178] on div "Select Item" at bounding box center [216, 177] width 86 height 9
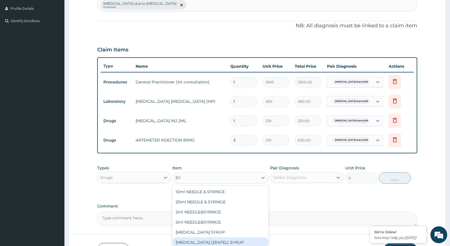
type input "S"
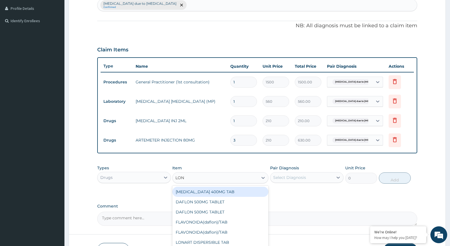
type input "LONA"
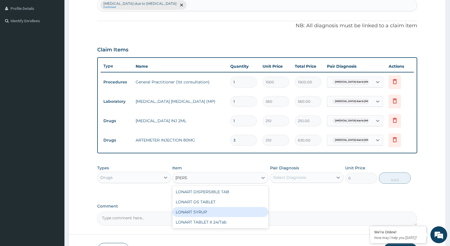
click at [198, 213] on div "LONART SYRUP" at bounding box center [220, 212] width 96 height 10
type input "525"
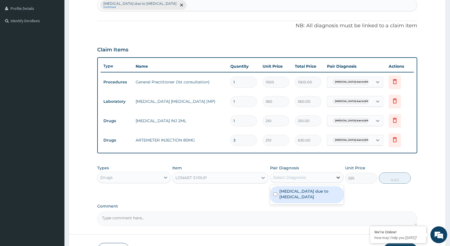
click at [335, 178] on div at bounding box center [338, 177] width 10 height 10
click at [323, 196] on label "[MEDICAL_DATA] due to [MEDICAL_DATA]" at bounding box center [310, 193] width 61 height 11
checkbox input "true"
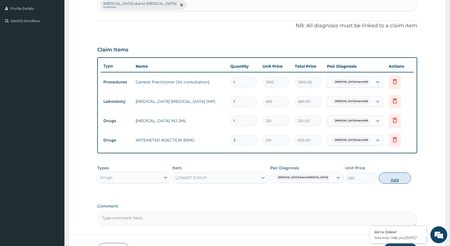
click at [394, 174] on button "Add" at bounding box center [395, 177] width 32 height 11
type input "0"
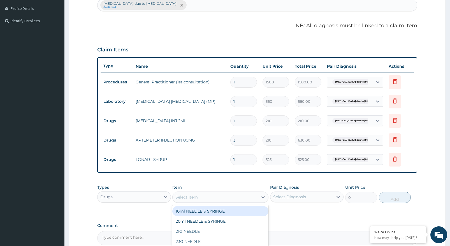
click at [244, 195] on div "Select Item" at bounding box center [216, 196] width 86 height 9
type input "P"
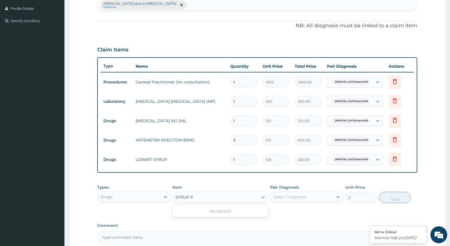
type input "SYRUP"
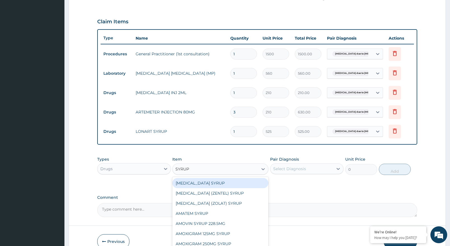
scroll to position [208, 0]
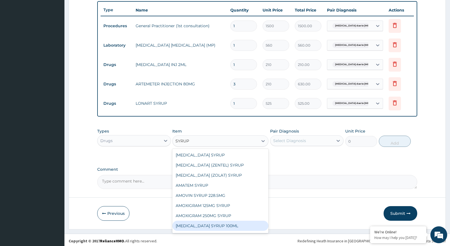
click at [225, 225] on div "AMOXIL SYRUP 100ML" at bounding box center [220, 225] width 96 height 10
type input "412.12"
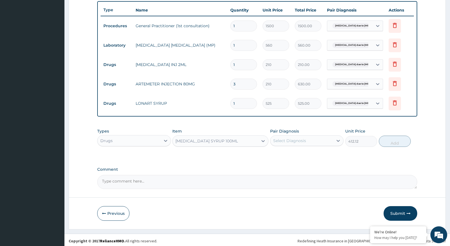
drag, startPoint x: 336, startPoint y: 139, endPoint x: 332, endPoint y: 146, distance: 8.3
click at [335, 140] on div at bounding box center [338, 140] width 10 height 10
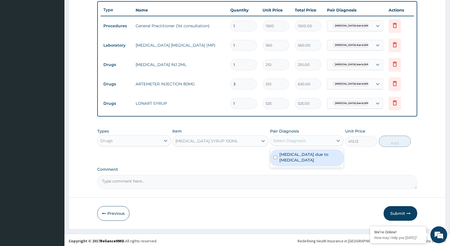
click at [324, 154] on label "[MEDICAL_DATA] due to [MEDICAL_DATA]" at bounding box center [310, 156] width 61 height 11
checkbox input "true"
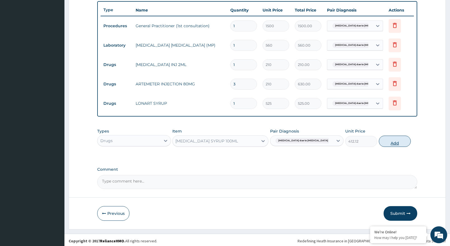
click at [391, 142] on button "Add" at bounding box center [395, 140] width 32 height 11
type input "0"
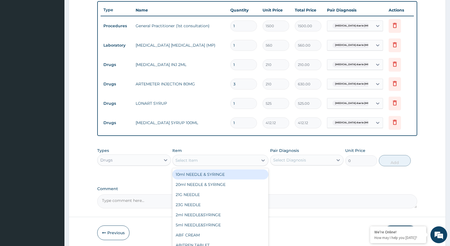
click at [236, 162] on div "Select Item" at bounding box center [216, 160] width 86 height 9
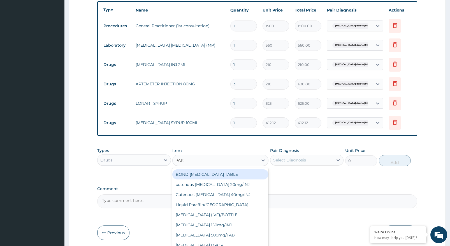
type input "PARA"
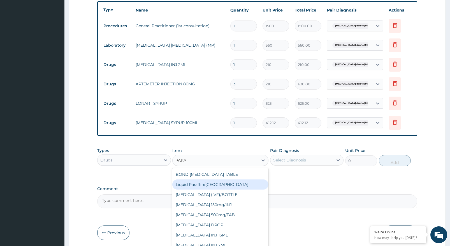
scroll to position [29, 0]
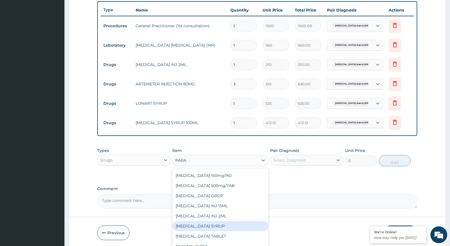
click at [226, 226] on div "PARACETAMOL SYRUP" at bounding box center [220, 226] width 96 height 10
type input "131.25"
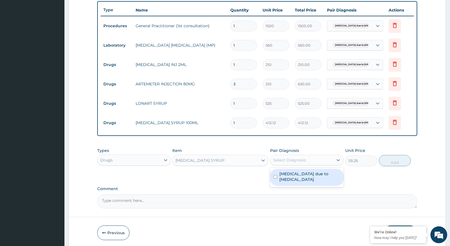
click at [324, 162] on div "Select Diagnosis" at bounding box center [302, 159] width 63 height 9
click at [326, 176] on label "[MEDICAL_DATA] due to [MEDICAL_DATA]" at bounding box center [310, 176] width 61 height 11
checkbox input "true"
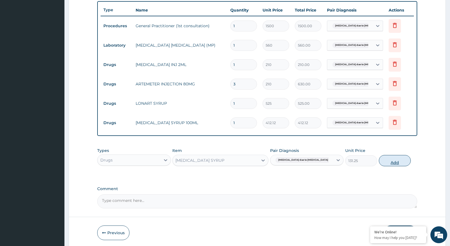
click at [399, 158] on button "Add" at bounding box center [395, 160] width 32 height 11
type input "0"
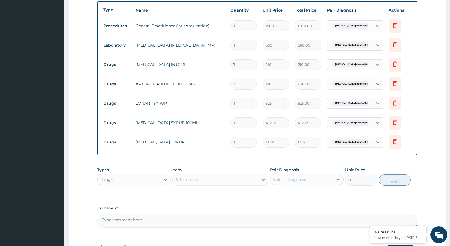
scroll to position [248, 0]
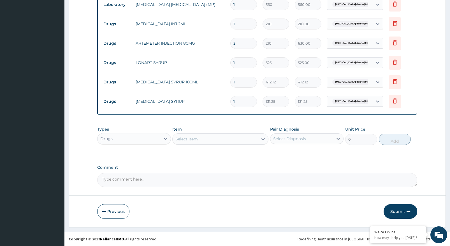
click at [404, 210] on button "Submit" at bounding box center [401, 211] width 34 height 15
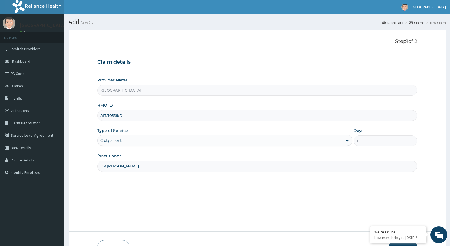
scroll to position [36, 0]
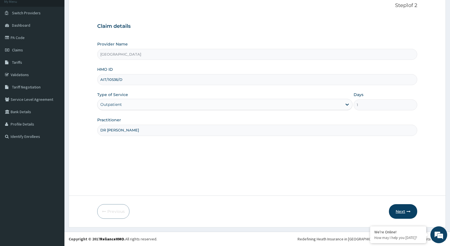
click at [402, 210] on button "Next" at bounding box center [403, 211] width 28 height 15
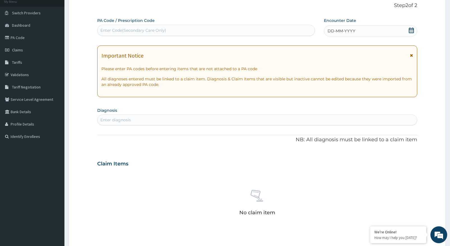
click at [366, 30] on div "DD-MM-YYYY" at bounding box center [370, 30] width 93 height 11
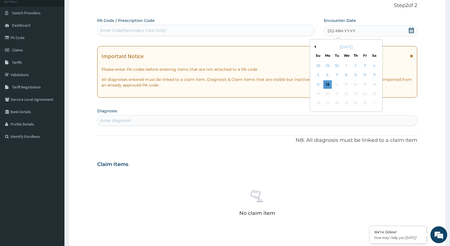
click at [316, 47] on button "Previous Month" at bounding box center [314, 46] width 3 height 3
click at [358, 97] on div "24" at bounding box center [356, 93] width 8 height 8
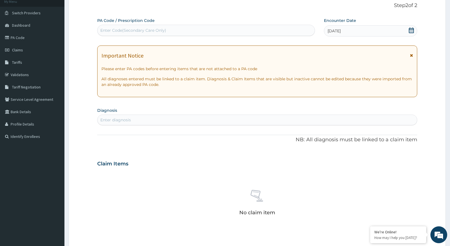
click at [411, 55] on icon at bounding box center [411, 55] width 3 height 4
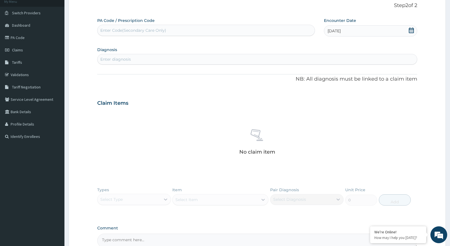
click at [268, 57] on div "Enter diagnosis" at bounding box center [258, 59] width 320 height 9
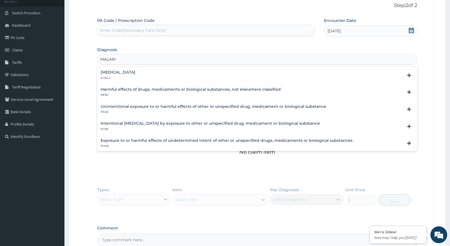
type input "[MEDICAL_DATA]"
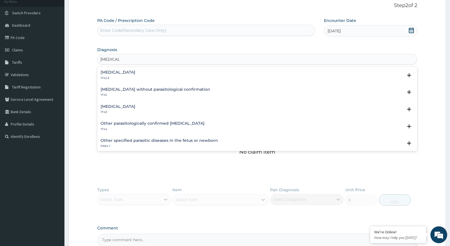
click at [137, 125] on h4 "Other parasitologically confirmed [MEDICAL_DATA]" at bounding box center [153, 123] width 104 height 4
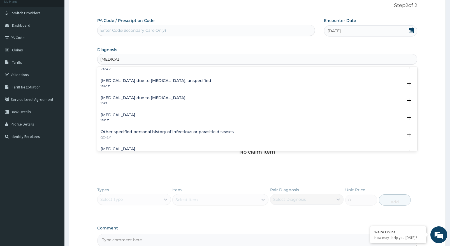
scroll to position [28, 0]
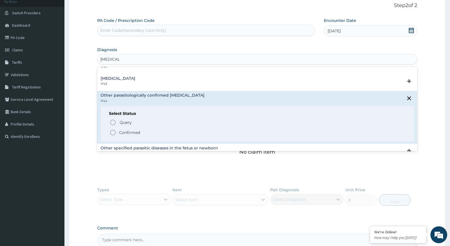
click at [113, 132] on icon "status option filled" at bounding box center [113, 132] width 7 height 7
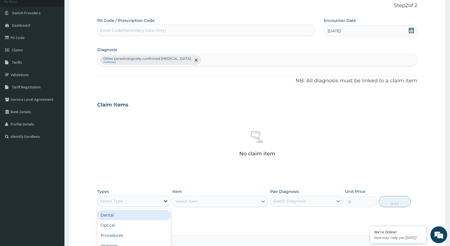
click at [161, 201] on div at bounding box center [166, 201] width 10 height 10
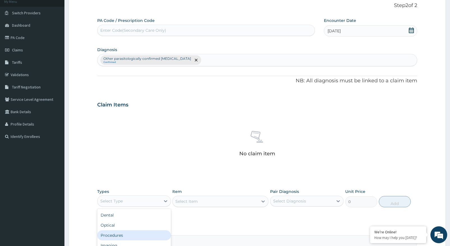
click at [162, 233] on div "Procedures" at bounding box center [134, 235] width 74 height 10
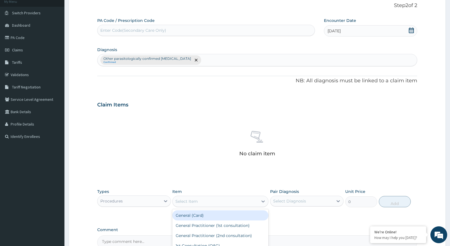
click at [244, 206] on div "Select Item" at bounding box center [220, 200] width 96 height 11
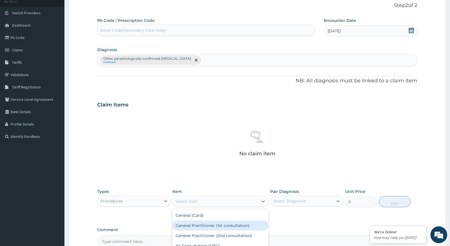
click at [248, 224] on div "General Practitioner (1st consultation)" at bounding box center [220, 225] width 96 height 10
type input "1500"
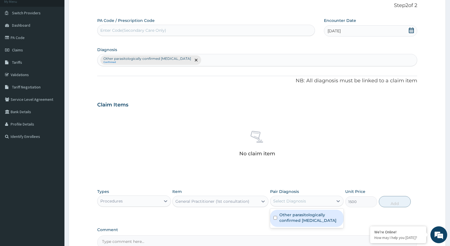
click at [318, 205] on div "Select Diagnosis" at bounding box center [302, 200] width 63 height 9
click at [323, 215] on label "Other parasitologically confirmed [MEDICAL_DATA]" at bounding box center [310, 217] width 61 height 11
checkbox input "true"
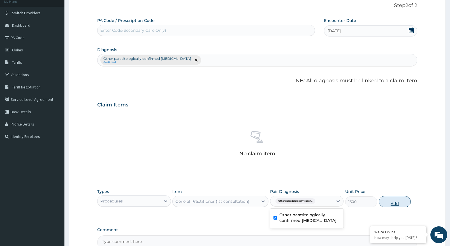
click at [390, 205] on button "Add" at bounding box center [395, 201] width 32 height 11
type input "0"
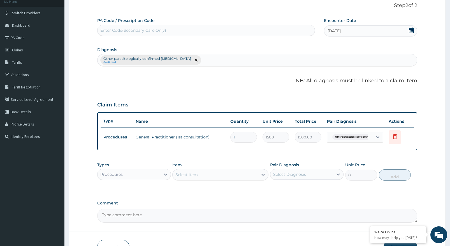
scroll to position [72, 0]
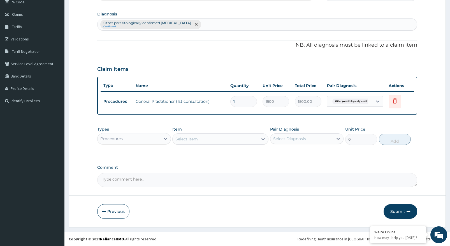
click at [150, 139] on div "Procedures" at bounding box center [129, 138] width 63 height 9
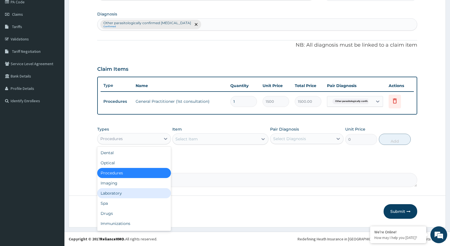
click at [138, 195] on div "Laboratory" at bounding box center [134, 193] width 74 height 10
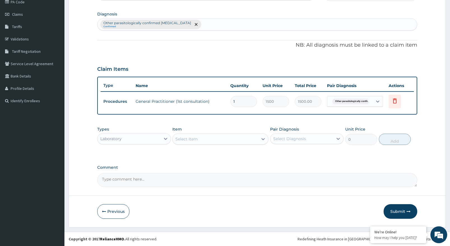
click at [241, 141] on div "Select Item" at bounding box center [216, 138] width 86 height 9
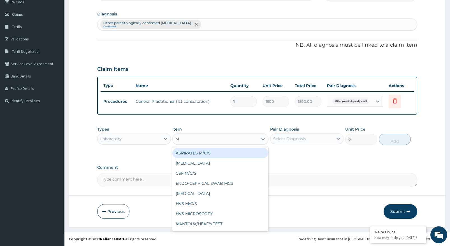
type input "MP"
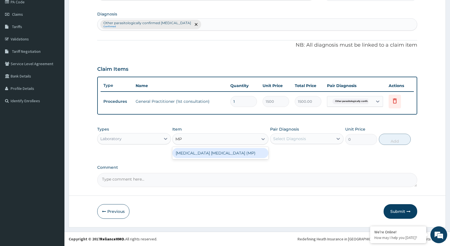
click at [237, 158] on div "MALARIA PARASITE (MP)" at bounding box center [220, 153] width 96 height 12
click at [251, 154] on div "MALARIA PARASITE (MP)" at bounding box center [220, 153] width 96 height 10
type input "560"
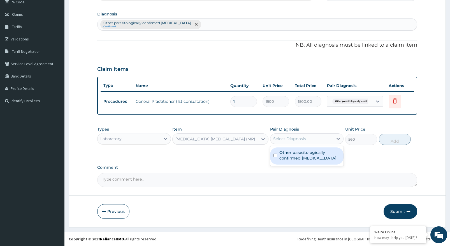
click at [318, 141] on div "Select Diagnosis" at bounding box center [302, 138] width 63 height 9
click at [313, 162] on div "Other parasitologically confirmed [MEDICAL_DATA]" at bounding box center [307, 155] width 74 height 17
checkbox input "true"
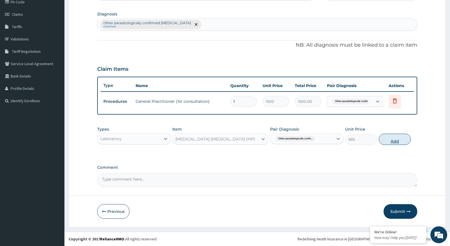
click at [398, 142] on button "Add" at bounding box center [395, 139] width 32 height 11
type input "0"
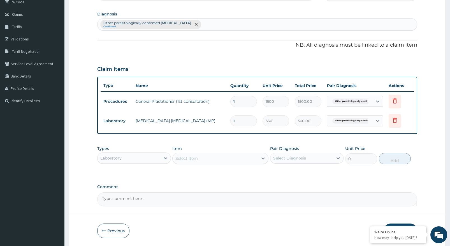
click at [224, 159] on div "Select Item" at bounding box center [216, 158] width 86 height 9
type input "PCV"
click at [223, 169] on div "PCV" at bounding box center [220, 172] width 96 height 10
type input "400"
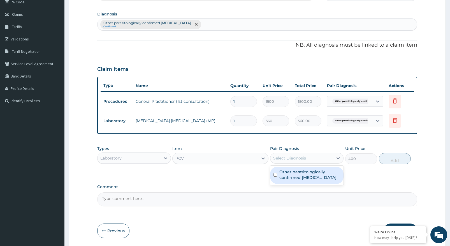
click at [298, 151] on div "Pair Diagnosis option Other parasitologically confirmed malaria, selected. opti…" at bounding box center [307, 155] width 74 height 19
click at [298, 176] on label "Other parasitologically confirmed [MEDICAL_DATA]" at bounding box center [310, 174] width 61 height 11
checkbox input "true"
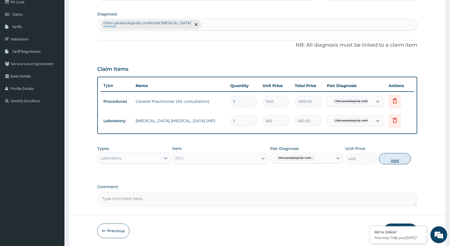
click at [400, 159] on button "Add" at bounding box center [395, 158] width 32 height 11
type input "0"
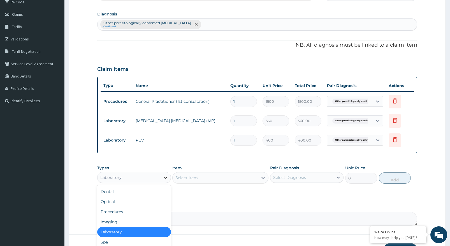
click at [162, 180] on div at bounding box center [166, 177] width 10 height 10
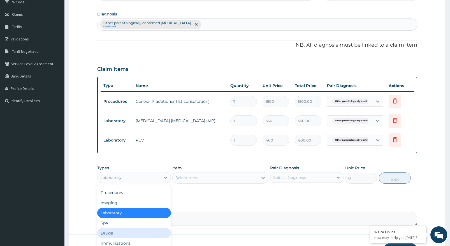
drag, startPoint x: 133, startPoint y: 236, endPoint x: 141, endPoint y: 236, distance: 7.6
click at [139, 234] on div "Drugs" at bounding box center [134, 233] width 74 height 10
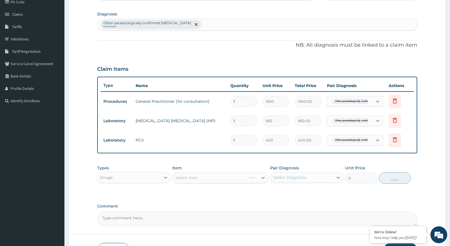
click at [251, 180] on div "Select Item" at bounding box center [220, 177] width 96 height 11
click at [250, 180] on div "Select Item" at bounding box center [220, 177] width 96 height 11
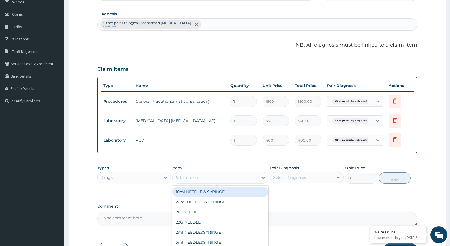
click at [248, 181] on div "Select Item" at bounding box center [216, 177] width 86 height 9
type input "AR"
click at [250, 183] on div "AR" at bounding box center [220, 177] width 96 height 11
type input "T"
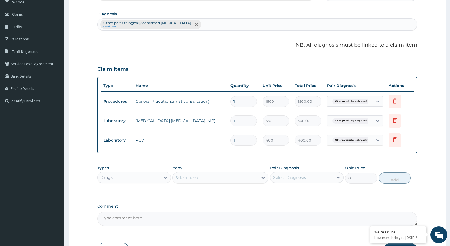
click at [250, 183] on div "Select Item" at bounding box center [220, 177] width 96 height 11
type input "E"
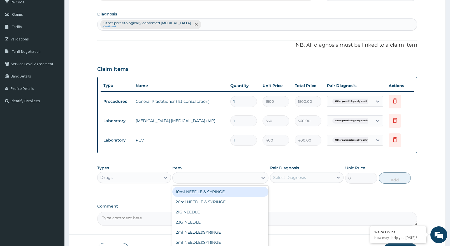
click at [250, 183] on div "E" at bounding box center [220, 177] width 96 height 11
type input "ARTE"
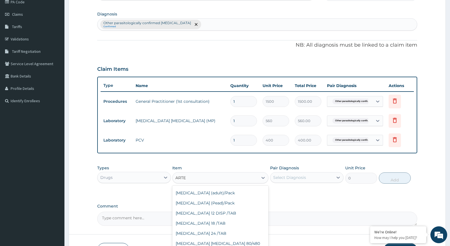
scroll to position [0, 0]
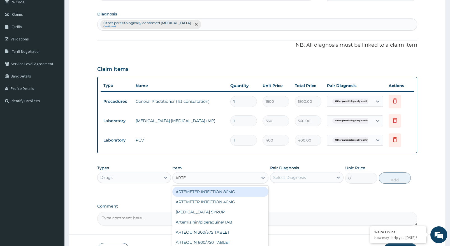
click at [238, 194] on div "ARTEMETER INJECTION 80MG" at bounding box center [220, 192] width 96 height 10
type input "210"
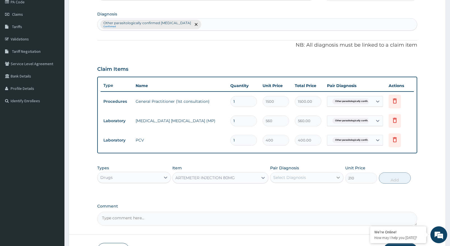
click at [337, 176] on icon at bounding box center [339, 177] width 6 height 6
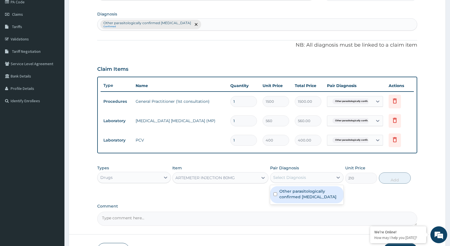
click at [329, 194] on label "Other parasitologically confirmed [MEDICAL_DATA]" at bounding box center [310, 193] width 61 height 11
checkbox input "true"
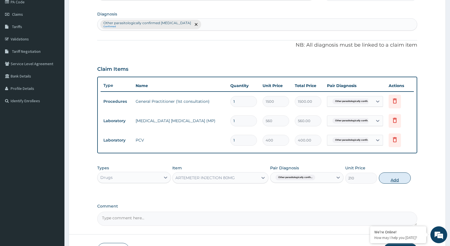
click at [398, 181] on button "Add" at bounding box center [395, 177] width 32 height 11
type input "0"
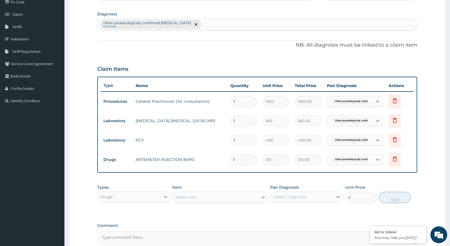
type input "0.00"
type input "3"
type input "630.00"
type input "3"
click at [254, 195] on div "Select Item" at bounding box center [216, 196] width 86 height 9
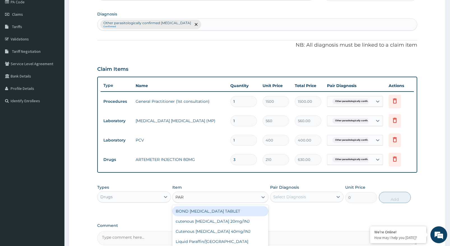
type input "PARA"
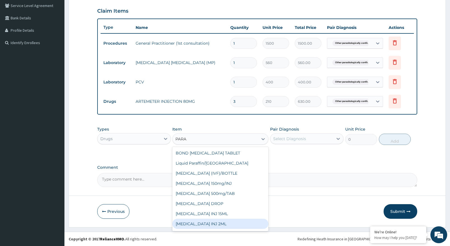
click at [238, 227] on div "PARACETAMOL INJ 2ML" at bounding box center [220, 223] width 96 height 10
type input "210"
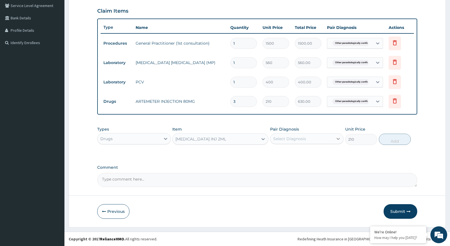
click at [337, 136] on icon at bounding box center [339, 139] width 6 height 6
drag, startPoint x: 328, startPoint y: 156, endPoint x: 332, endPoint y: 156, distance: 3.6
click at [330, 156] on label "Other parasitologically confirmed [MEDICAL_DATA]" at bounding box center [310, 154] width 61 height 11
checkbox input "true"
click at [392, 143] on button "Add" at bounding box center [395, 139] width 32 height 11
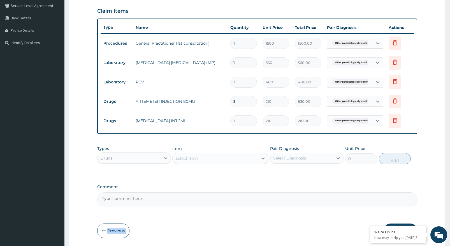
click at [263, 211] on form "Step 2 of 2 PA Code / Prescription Code Enter Code(Secondary Care Only) Encount…" at bounding box center [258, 73] width 378 height 346
click at [215, 159] on div "Select Item" at bounding box center [216, 158] width 86 height 9
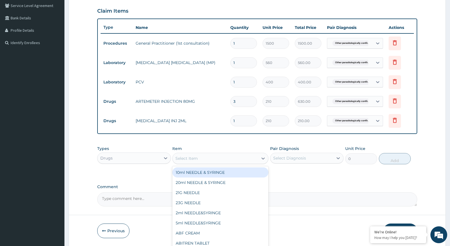
click at [218, 172] on div "10ml NEEDLE & SYRINGE" at bounding box center [220, 172] width 96 height 10
type input "26.25"
click at [265, 159] on icon at bounding box center [264, 158] width 6 height 6
type input "C"
type input "LONA"
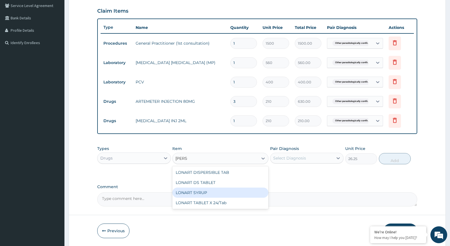
click at [210, 193] on div "LONART SYRUP" at bounding box center [220, 192] width 96 height 10
type input "525"
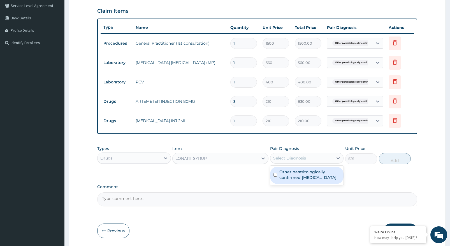
click at [326, 157] on div "Select Diagnosis" at bounding box center [302, 157] width 63 height 9
click at [319, 180] on div "Other parasitologically confirmed [MEDICAL_DATA]" at bounding box center [307, 175] width 74 height 17
checkbox input "true"
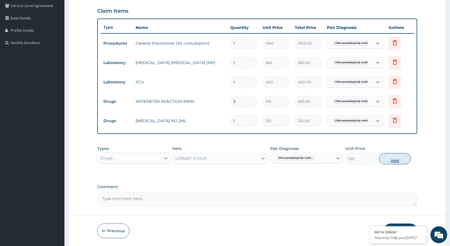
click at [399, 156] on button "Add" at bounding box center [395, 158] width 32 height 11
type input "0"
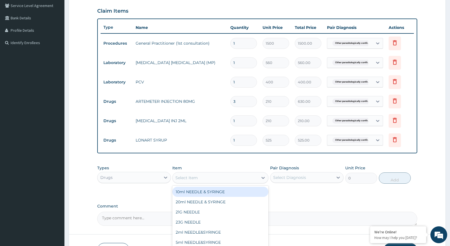
click at [256, 177] on div "Select Item" at bounding box center [216, 177] width 86 height 9
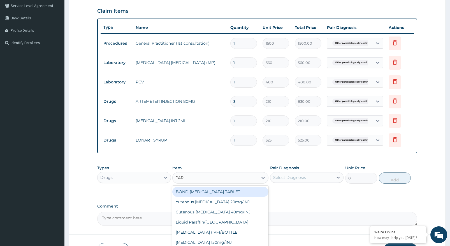
type input "PARA"
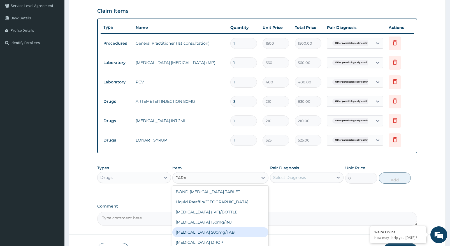
scroll to position [29, 0]
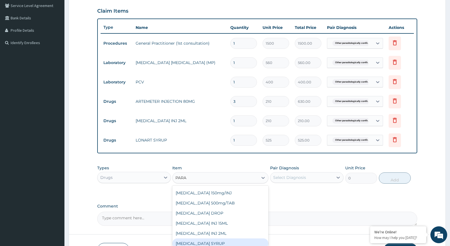
click at [224, 241] on div "PARACETAMOL SYRUP" at bounding box center [220, 243] width 96 height 10
type input "131.25"
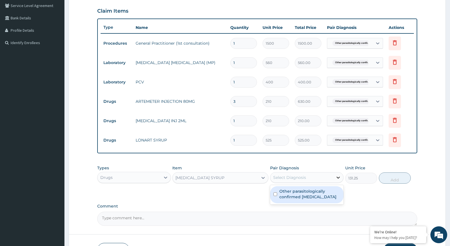
click at [338, 181] on div at bounding box center [338, 177] width 10 height 10
click at [331, 193] on label "Other parasitologically confirmed [MEDICAL_DATA]" at bounding box center [310, 193] width 61 height 11
checkbox input "true"
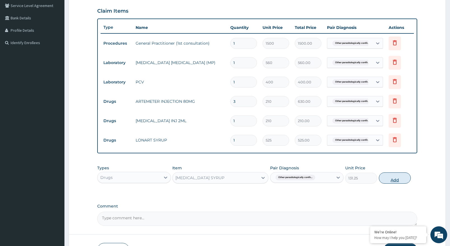
click at [410, 176] on button "Add" at bounding box center [395, 177] width 32 height 11
type input "0"
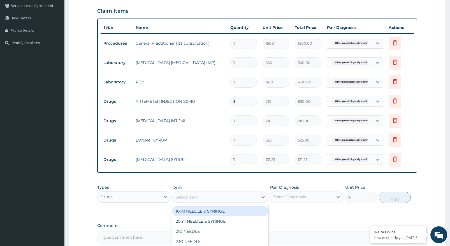
click at [253, 196] on div "Select Item" at bounding box center [216, 196] width 86 height 9
type input "AMO"
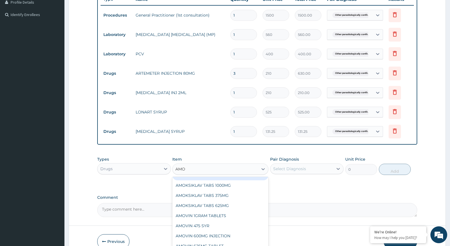
scroll to position [186, 0]
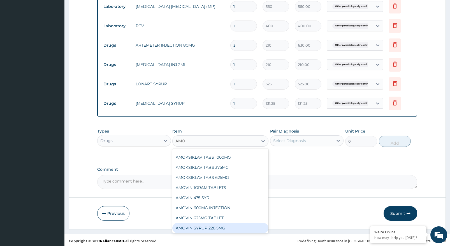
click at [218, 229] on div "AMOVIN SYRUP 228.5MG" at bounding box center [220, 228] width 96 height 10
type input "787.5"
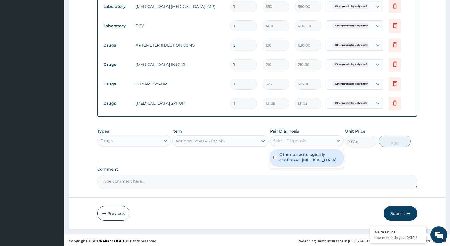
click at [330, 137] on div "Select Diagnosis" at bounding box center [302, 140] width 63 height 9
drag, startPoint x: 319, startPoint y: 157, endPoint x: 392, endPoint y: 156, distance: 73.5
click at [323, 157] on label "Other parasitologically confirmed [MEDICAL_DATA]" at bounding box center [310, 156] width 61 height 11
checkbox input "true"
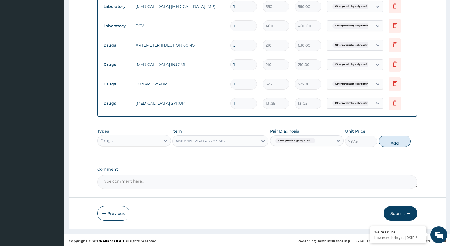
click at [403, 139] on button "Add" at bounding box center [395, 140] width 32 height 11
type input "0"
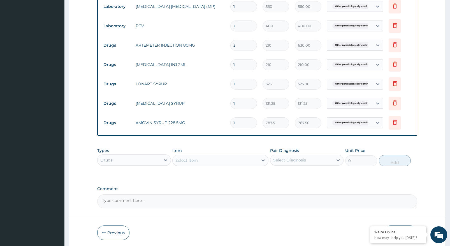
scroll to position [207, 0]
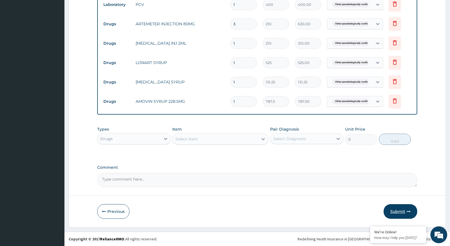
click at [409, 211] on icon "button" at bounding box center [409, 211] width 4 height 4
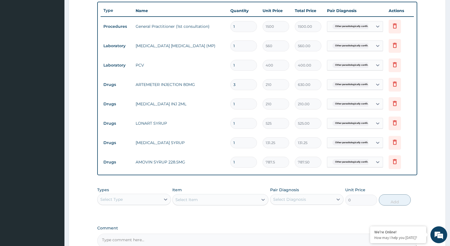
scroll to position [268, 0]
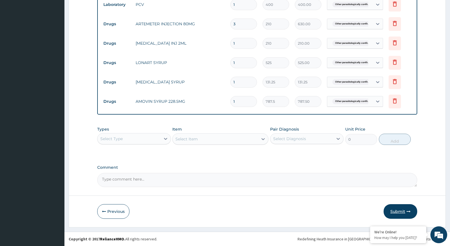
click at [406, 213] on button "Submit" at bounding box center [401, 211] width 34 height 15
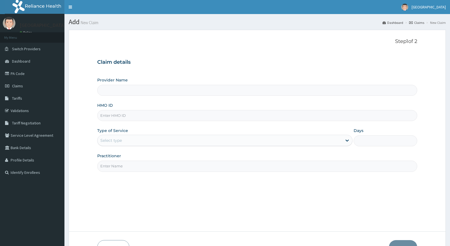
type input "[GEOGRAPHIC_DATA]"
click at [112, 117] on input "HMO ID" at bounding box center [257, 115] width 320 height 11
type input "AIT/10536/B"
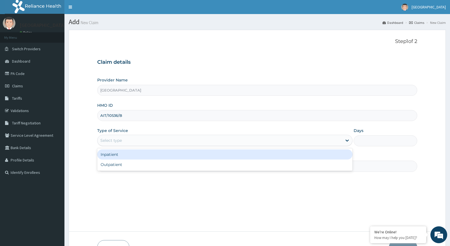
click at [140, 140] on div "Select type" at bounding box center [220, 140] width 245 height 9
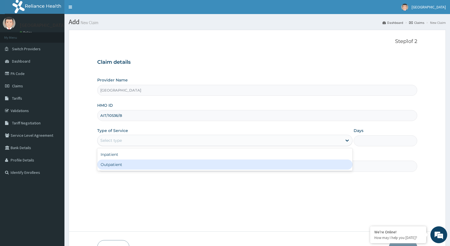
click at [130, 165] on div "Outpatient" at bounding box center [225, 164] width 256 height 10
type input "1"
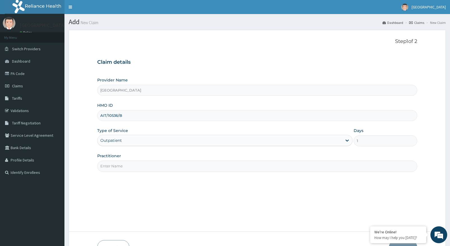
click at [132, 165] on input "Practitioner" at bounding box center [257, 165] width 320 height 11
type input "DR [PERSON_NAME]"
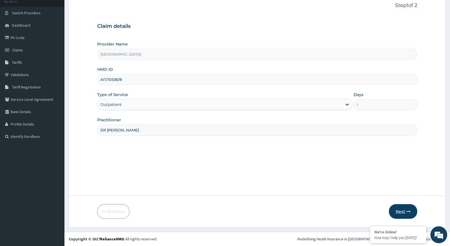
click at [395, 208] on button "Next" at bounding box center [403, 211] width 28 height 15
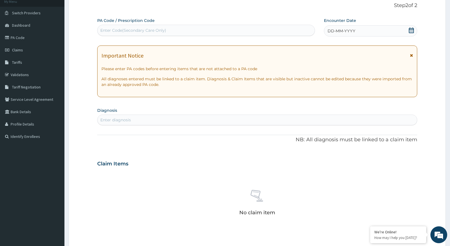
click at [372, 30] on div "DD-MM-YYYY" at bounding box center [370, 30] width 93 height 11
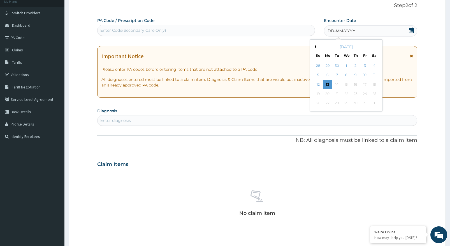
click at [315, 46] on button "Previous Month" at bounding box center [314, 46] width 3 height 3
click at [358, 94] on div "24" at bounding box center [356, 93] width 8 height 8
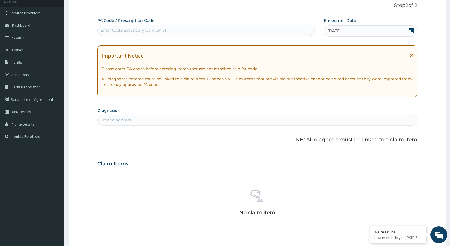
click at [304, 118] on div "Enter diagnosis" at bounding box center [258, 119] width 320 height 9
type input "[MEDICAL_DATA]"
